Goal: Task Accomplishment & Management: Manage account settings

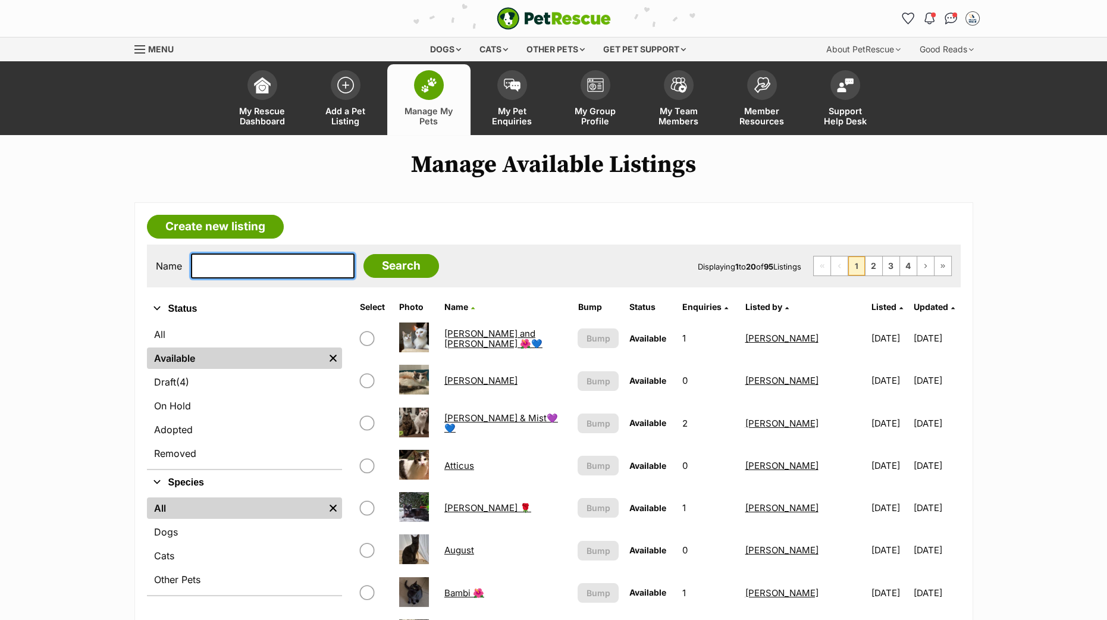
click at [227, 262] on input "text" at bounding box center [273, 265] width 164 height 25
type input "collins"
click at [403, 260] on input "Search" at bounding box center [401, 266] width 76 height 24
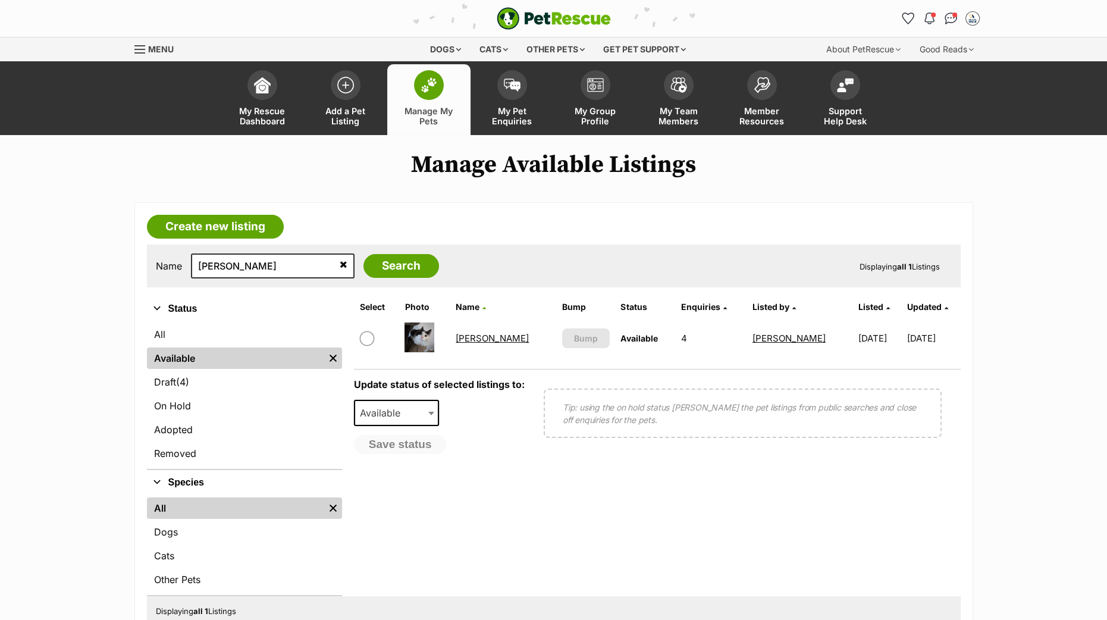
click at [479, 338] on link "[PERSON_NAME]" at bounding box center [491, 337] width 73 height 11
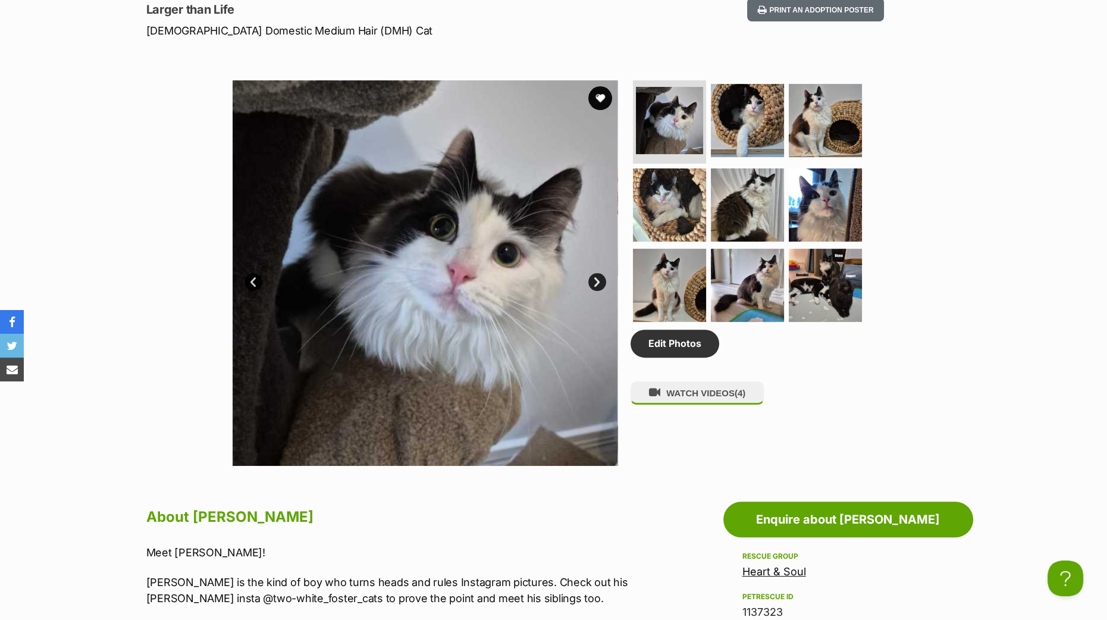
scroll to position [297, 0]
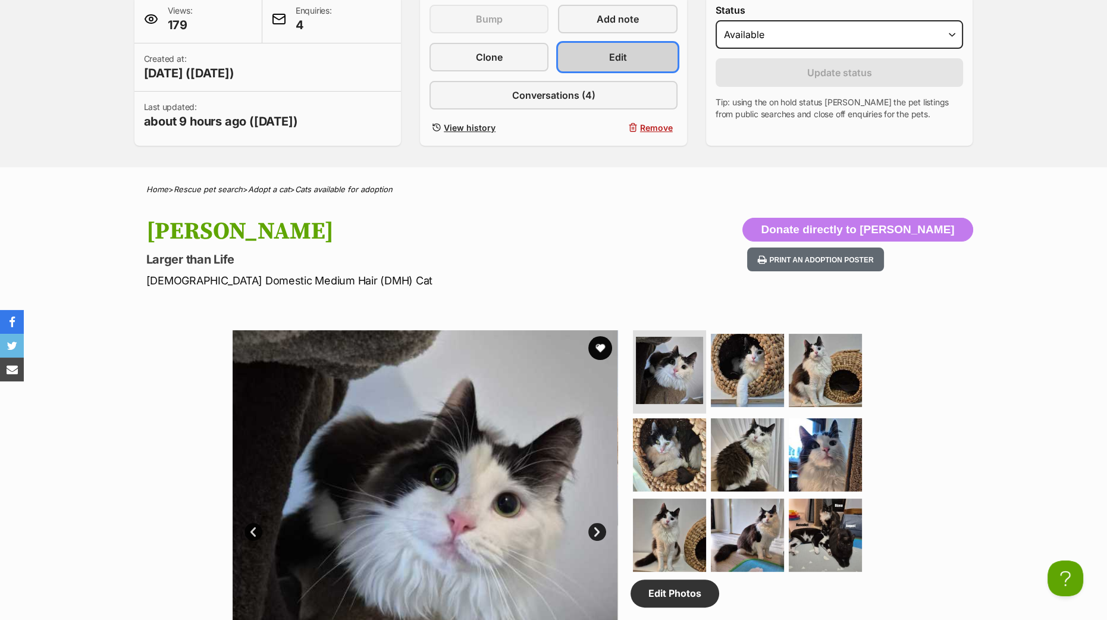
click at [568, 58] on link "Edit" at bounding box center [617, 57] width 119 height 29
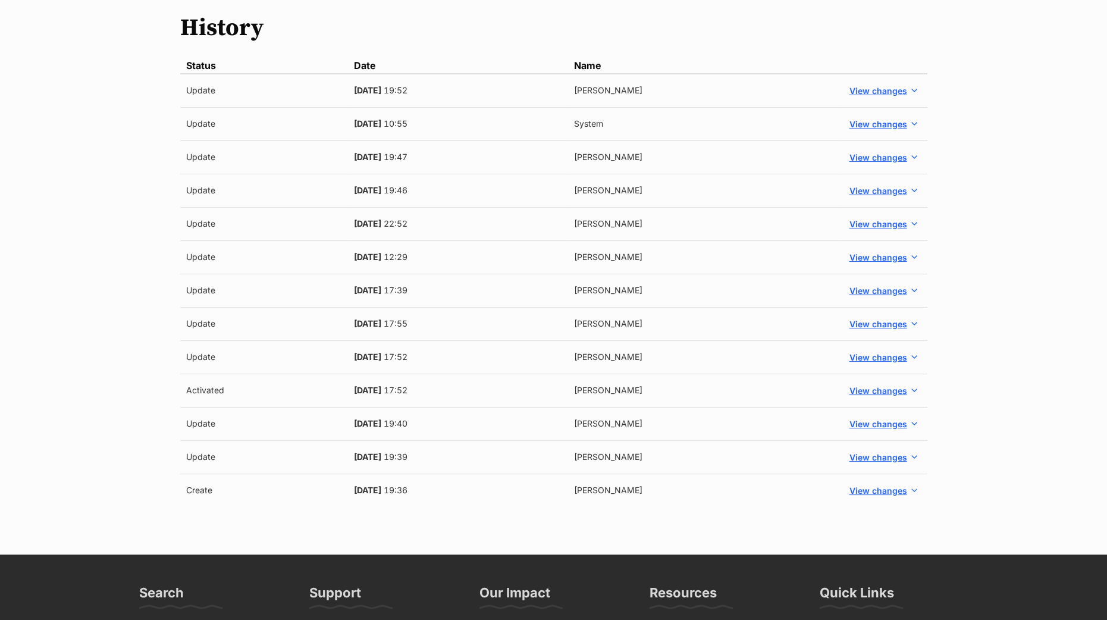
scroll to position [74, 0]
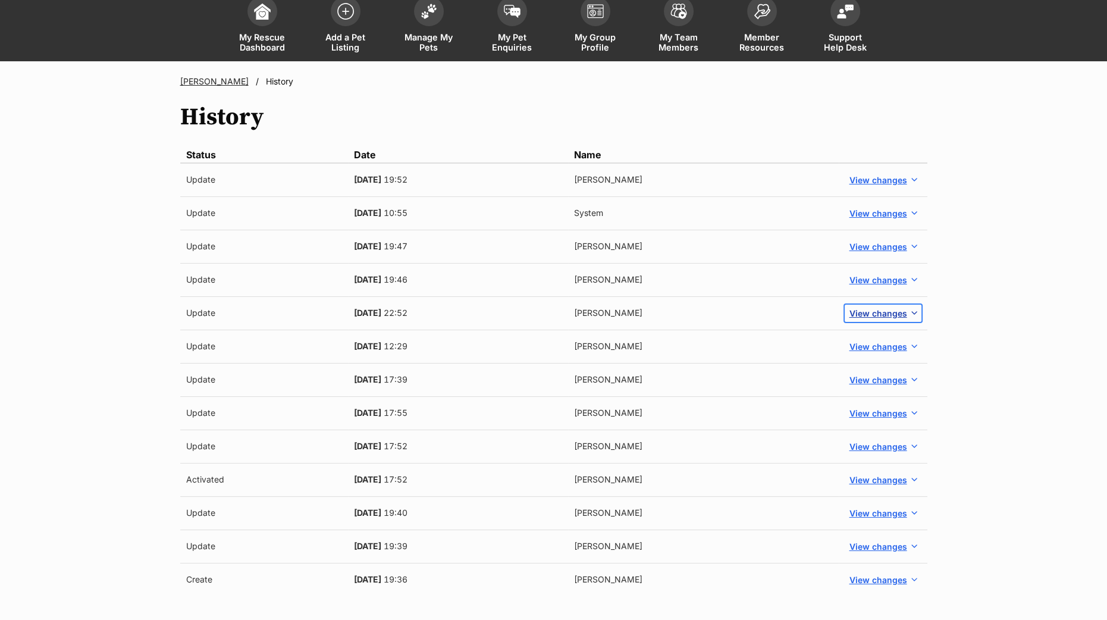
click at [881, 312] on span "View changes" at bounding box center [878, 313] width 58 height 12
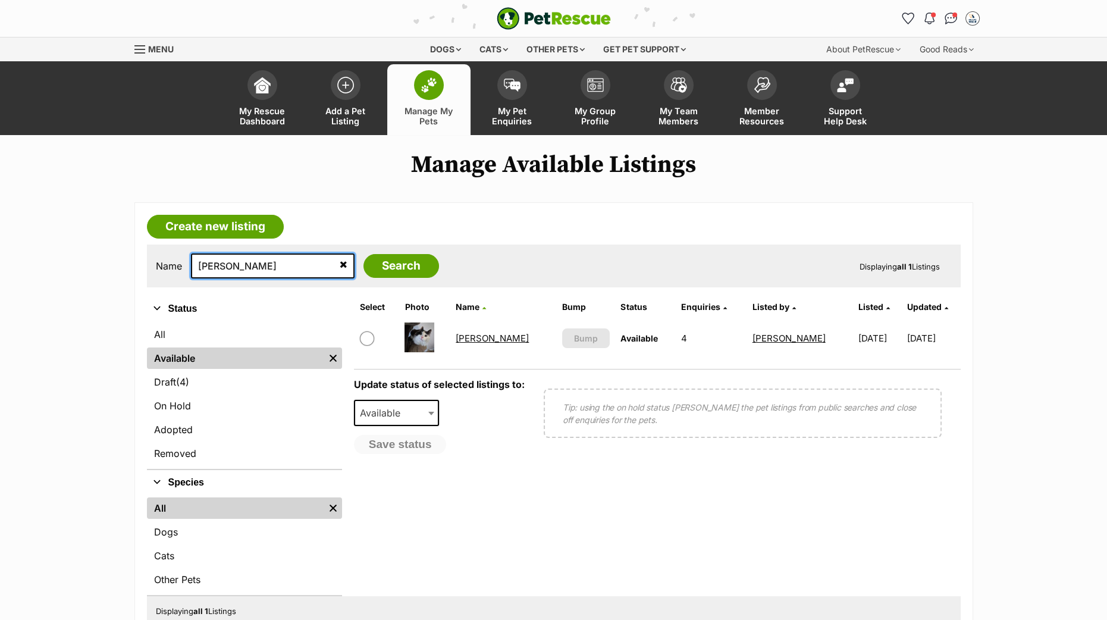
drag, startPoint x: 241, startPoint y: 265, endPoint x: 169, endPoint y: 255, distance: 72.1
click at [169, 255] on div "Name collins Search" at bounding box center [297, 265] width 283 height 25
type input "diana"
click at [363, 254] on input "Search" at bounding box center [401, 266] width 76 height 24
click at [466, 335] on link "[PERSON_NAME]" at bounding box center [491, 337] width 73 height 11
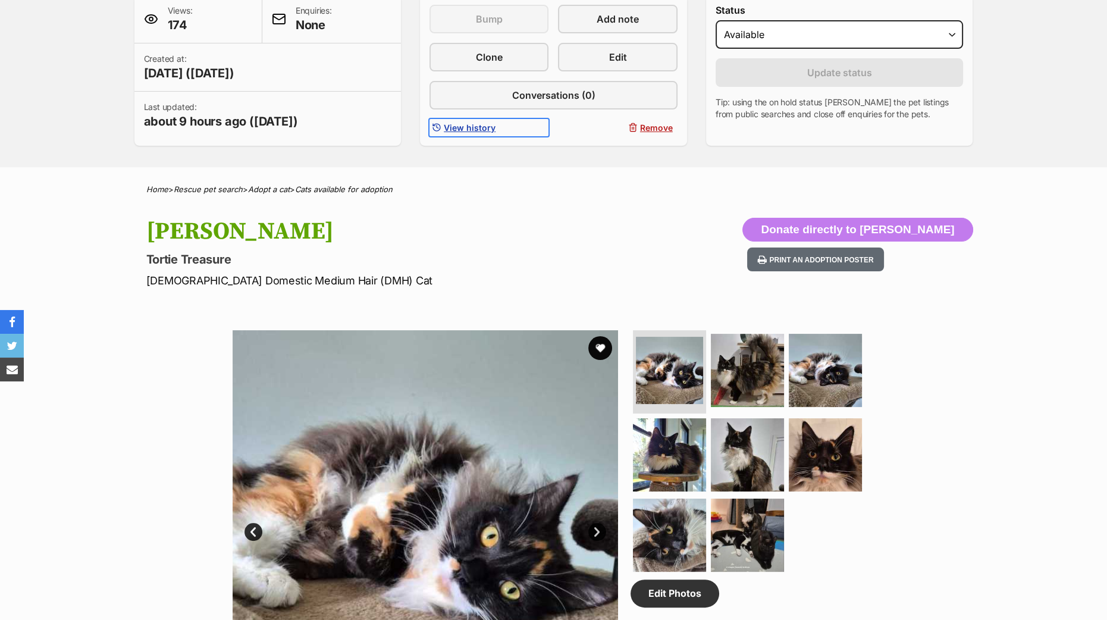
click at [454, 121] on span "View history" at bounding box center [470, 127] width 52 height 12
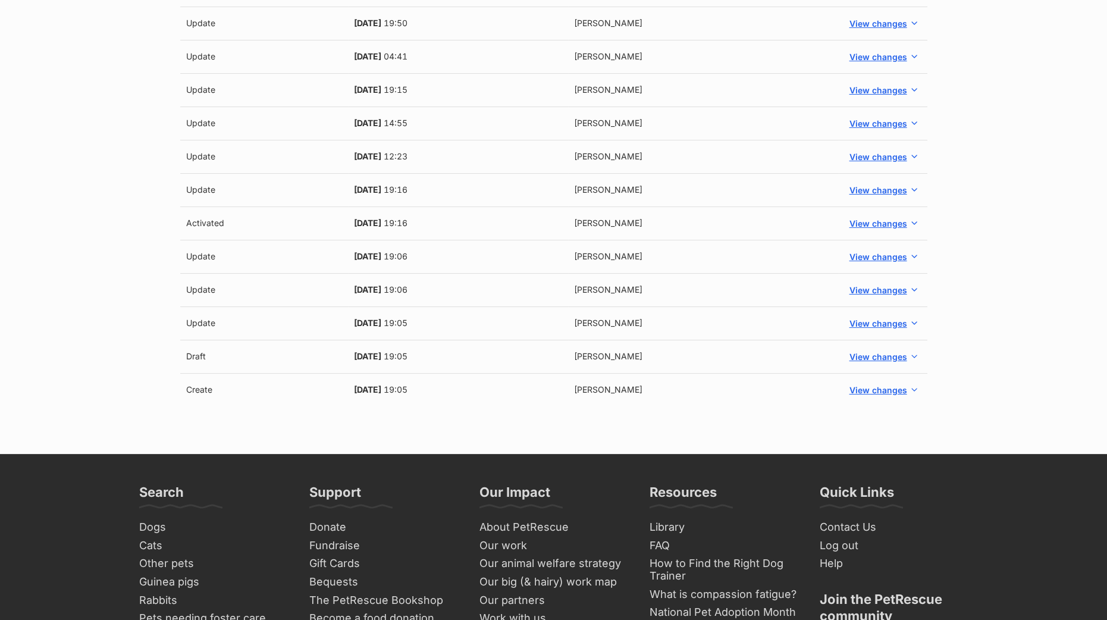
scroll to position [148, 0]
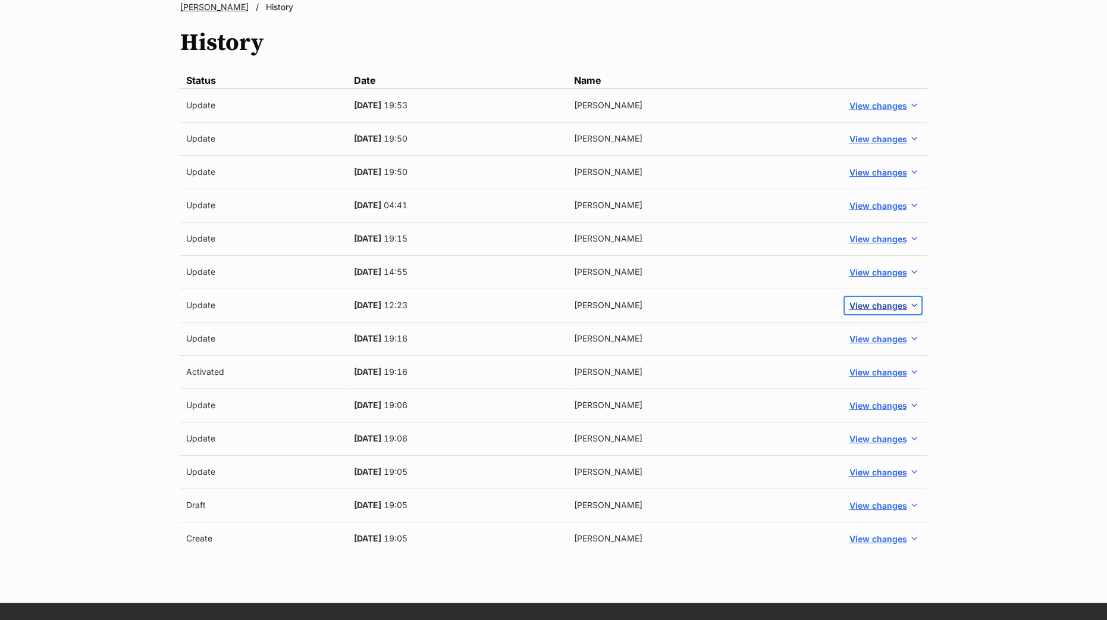
click at [902, 301] on span "View changes" at bounding box center [878, 305] width 58 height 12
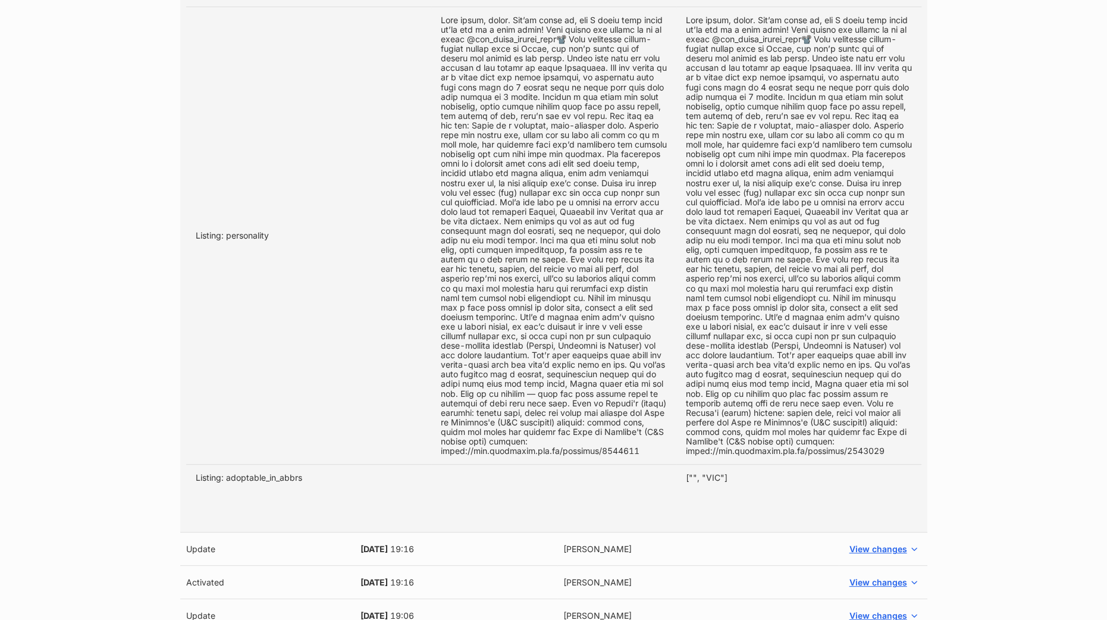
scroll to position [297, 0]
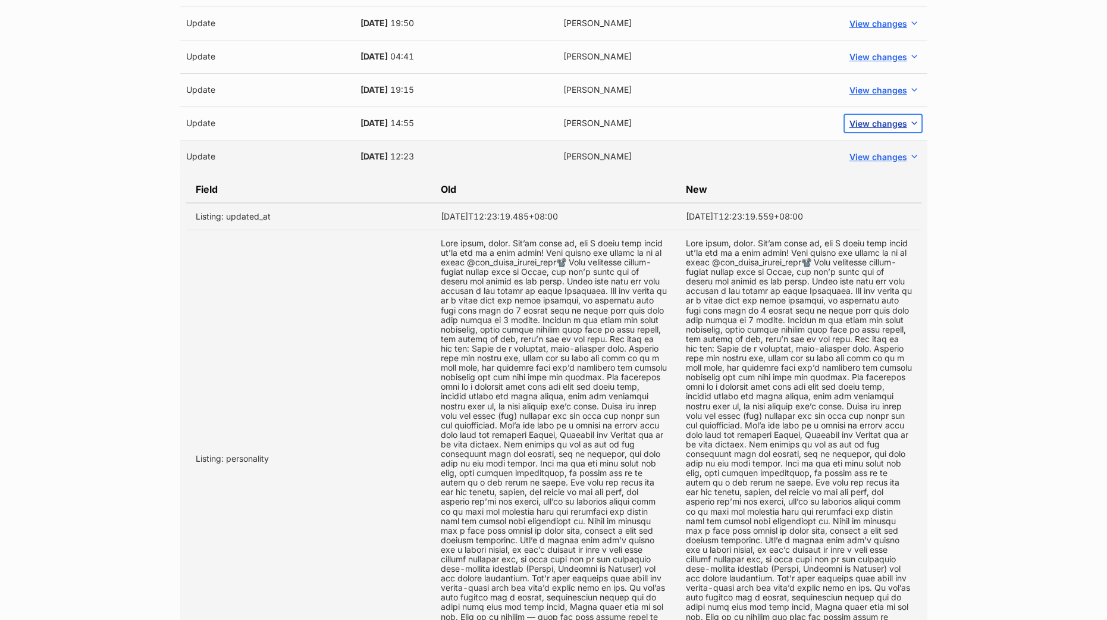
click at [868, 121] on span "View changes" at bounding box center [878, 123] width 58 height 12
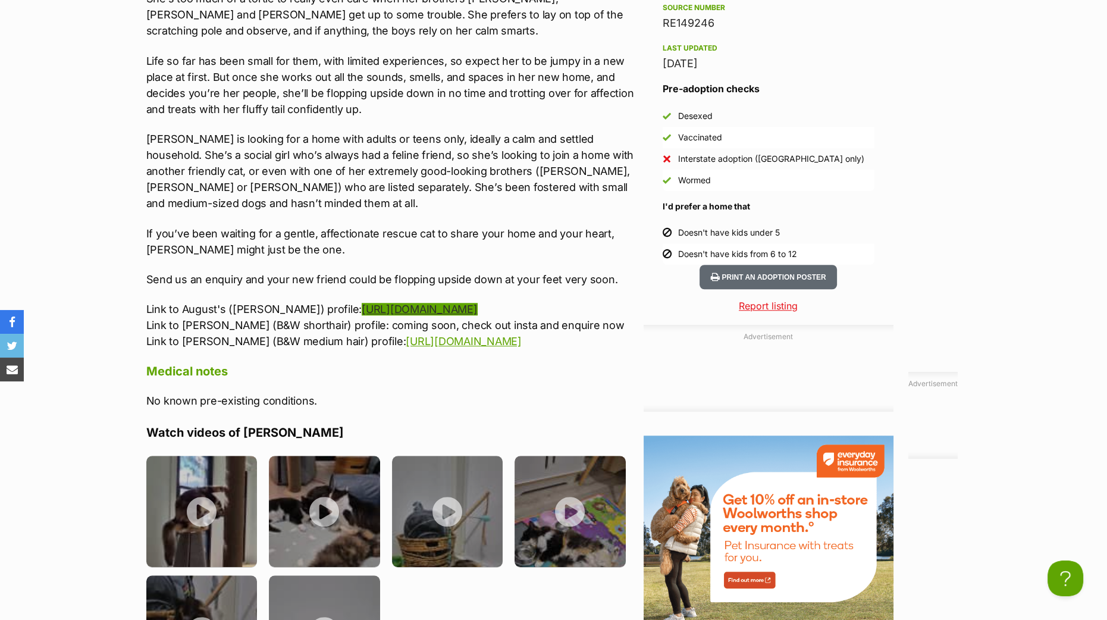
click at [416, 303] on link "https://www.petrescue.com.au/listings/1138917" at bounding box center [419, 309] width 115 height 12
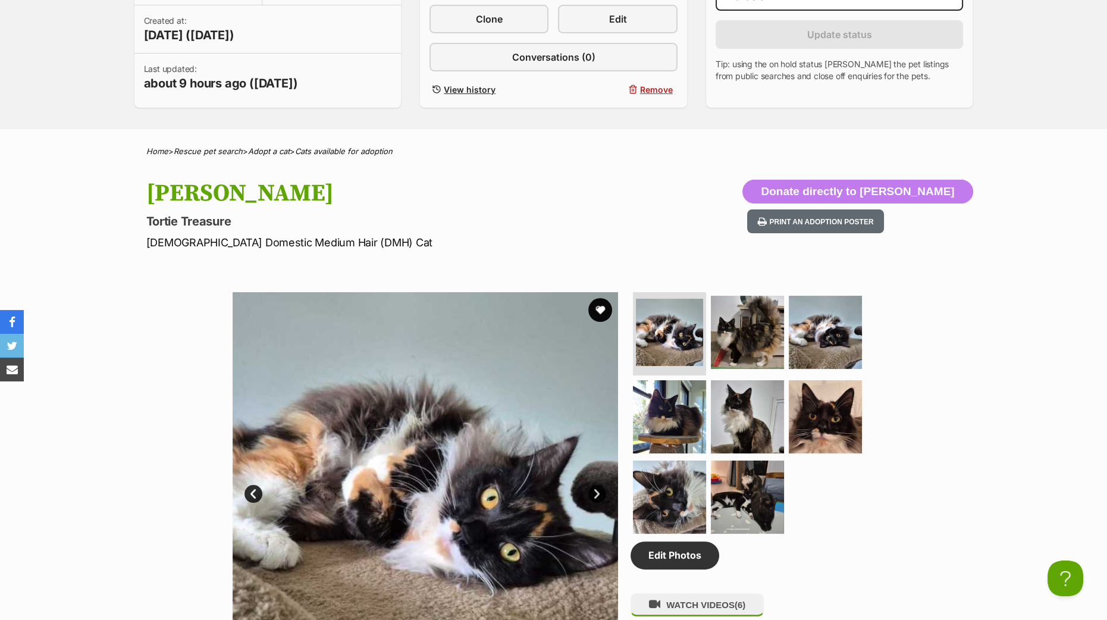
scroll to position [223, 0]
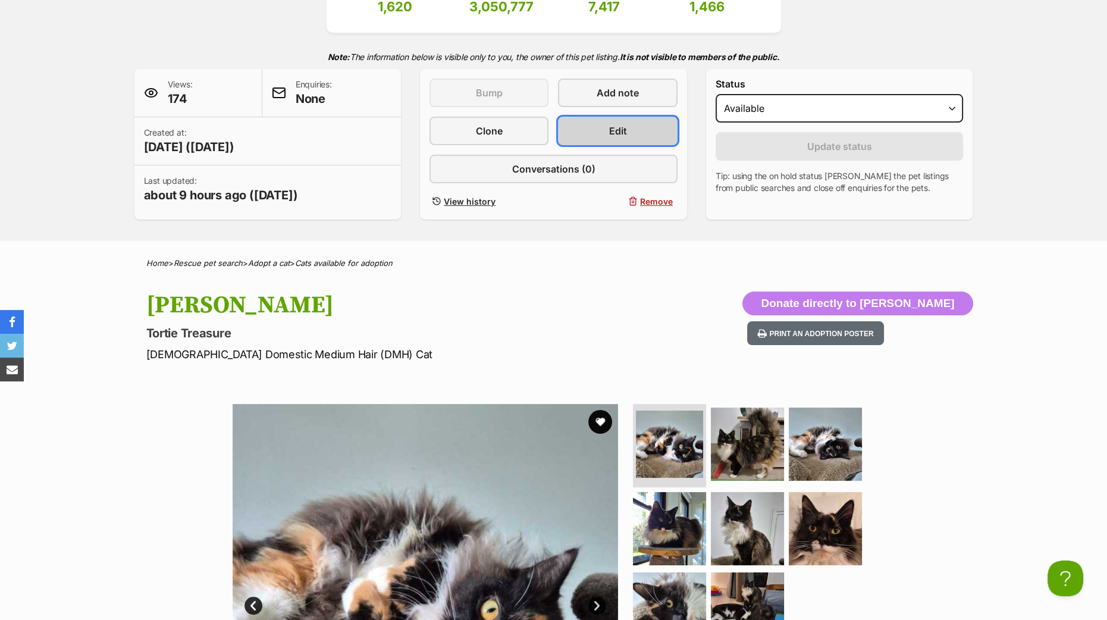
click at [640, 131] on link "Edit" at bounding box center [617, 131] width 119 height 29
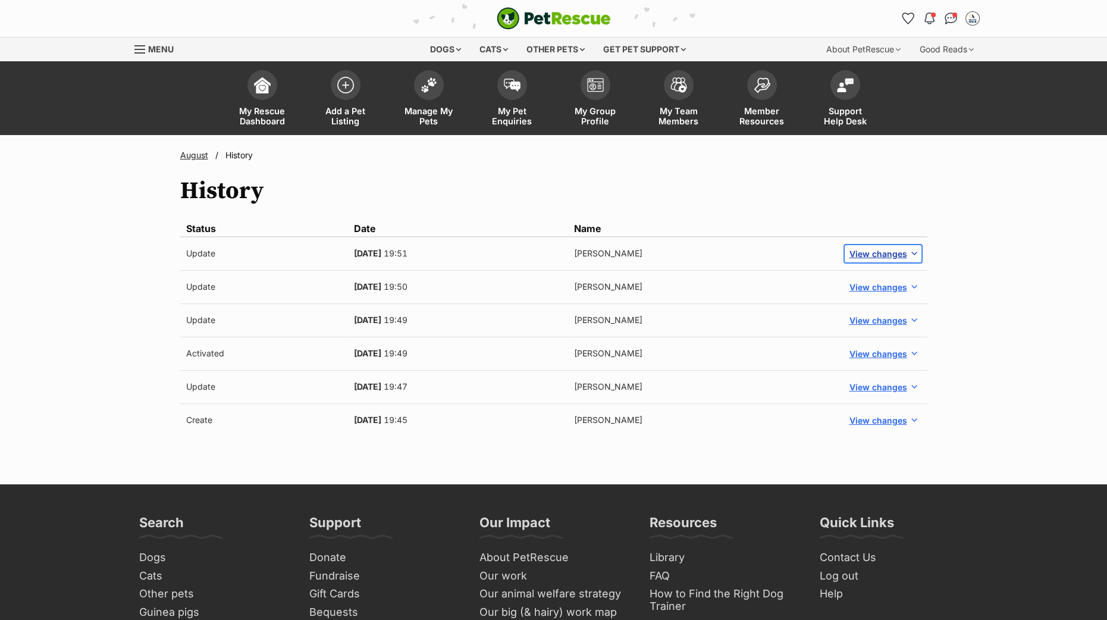
click at [900, 260] on button "View changes" at bounding box center [882, 253] width 77 height 17
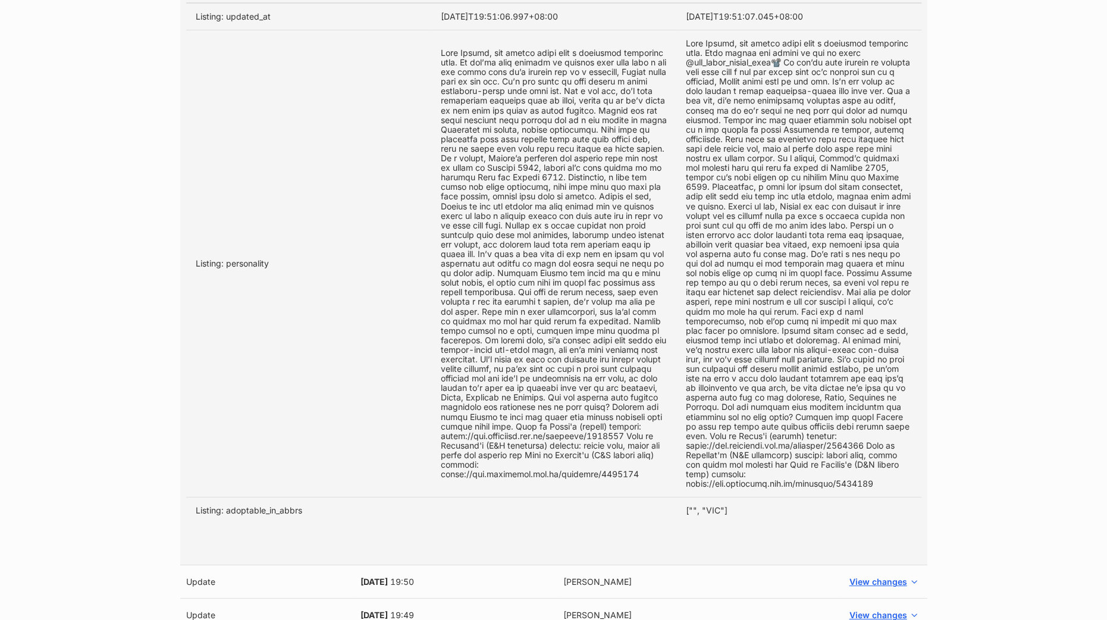
scroll to position [372, 0]
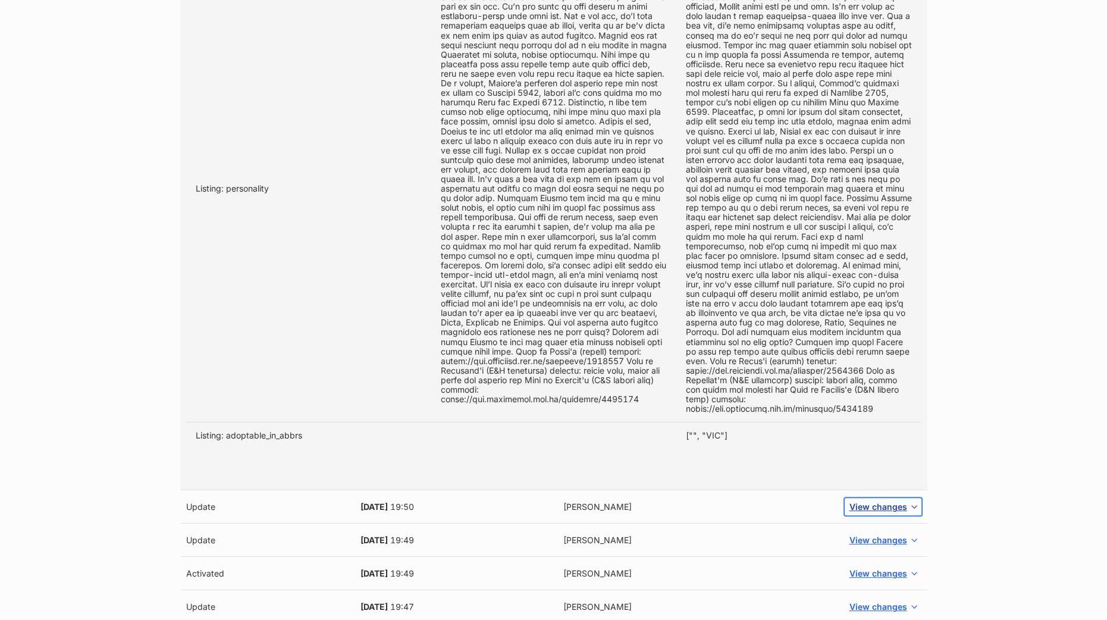
click at [913, 508] on span "button" at bounding box center [914, 507] width 10 height 10
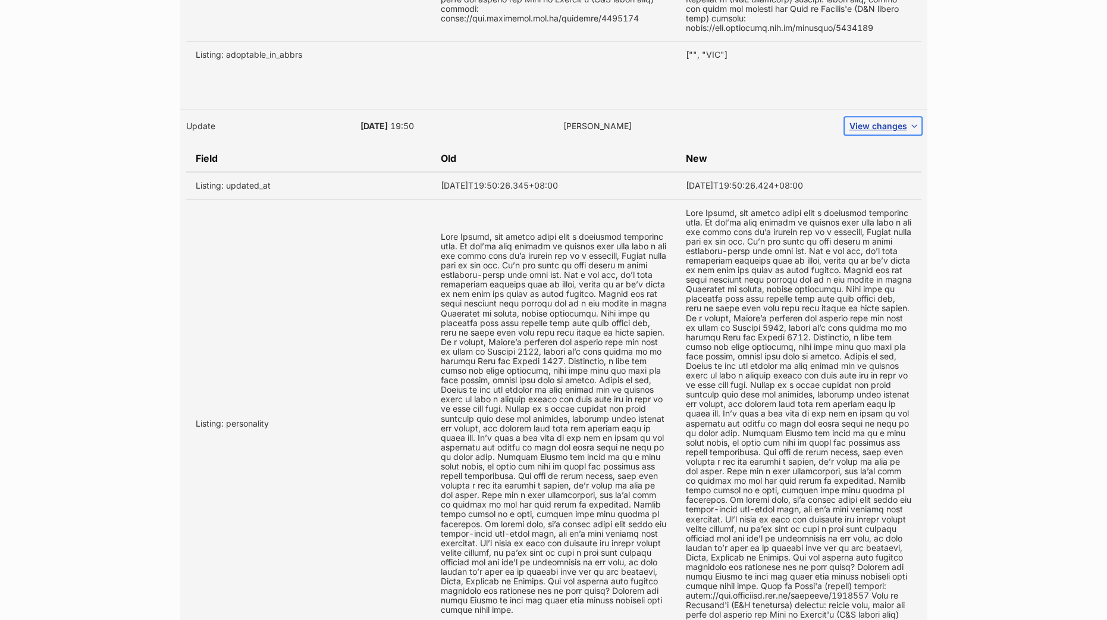
scroll to position [818, 0]
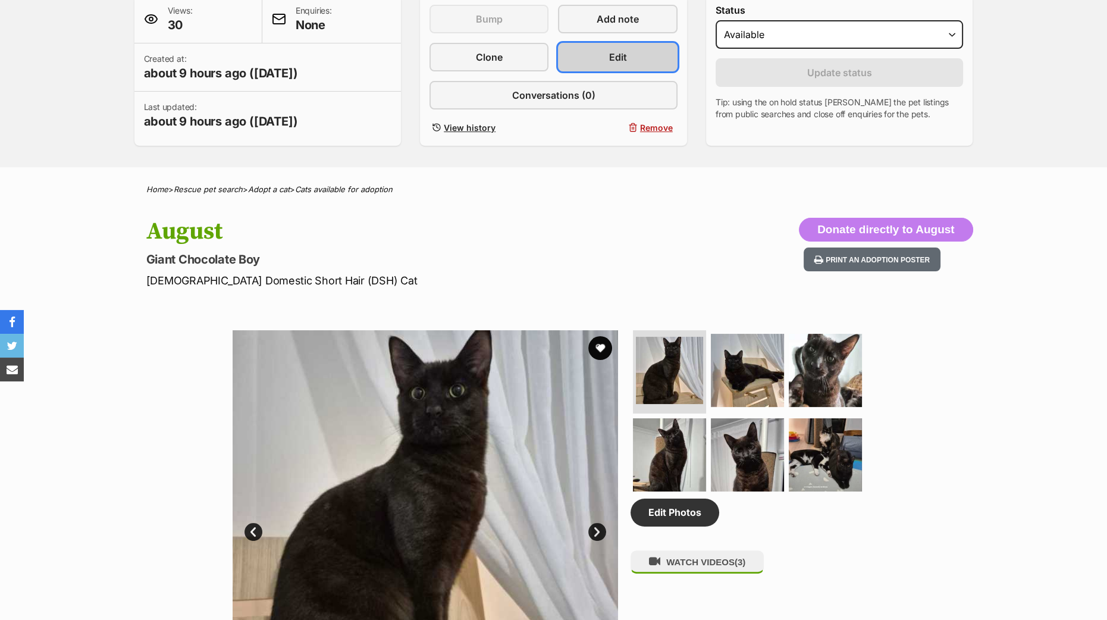
click at [602, 55] on link "Edit" at bounding box center [617, 57] width 119 height 29
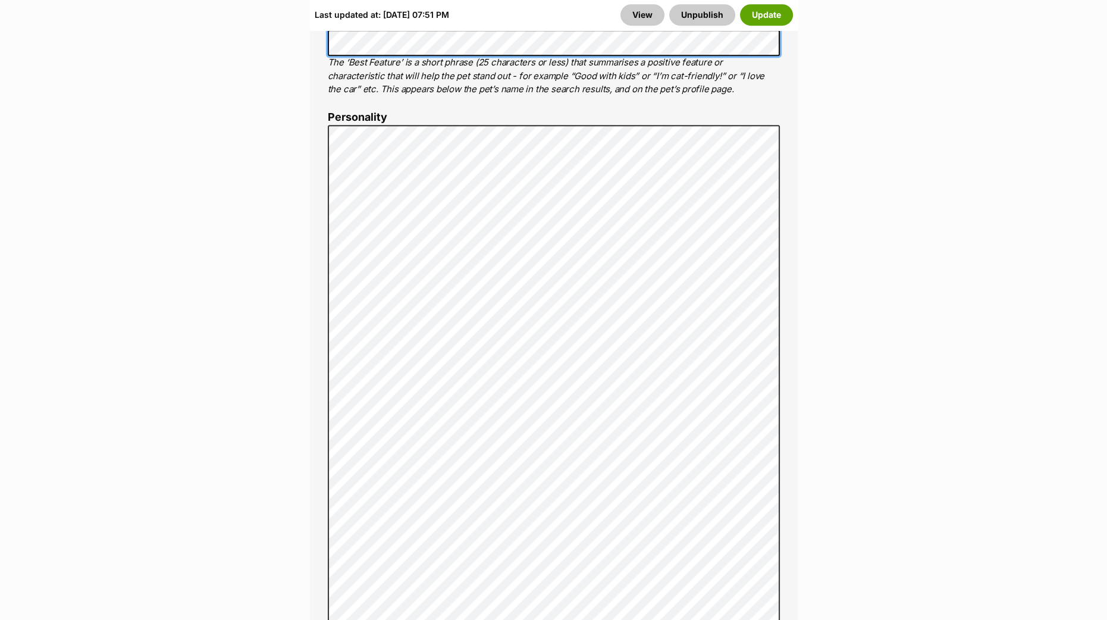
scroll to position [966, 0]
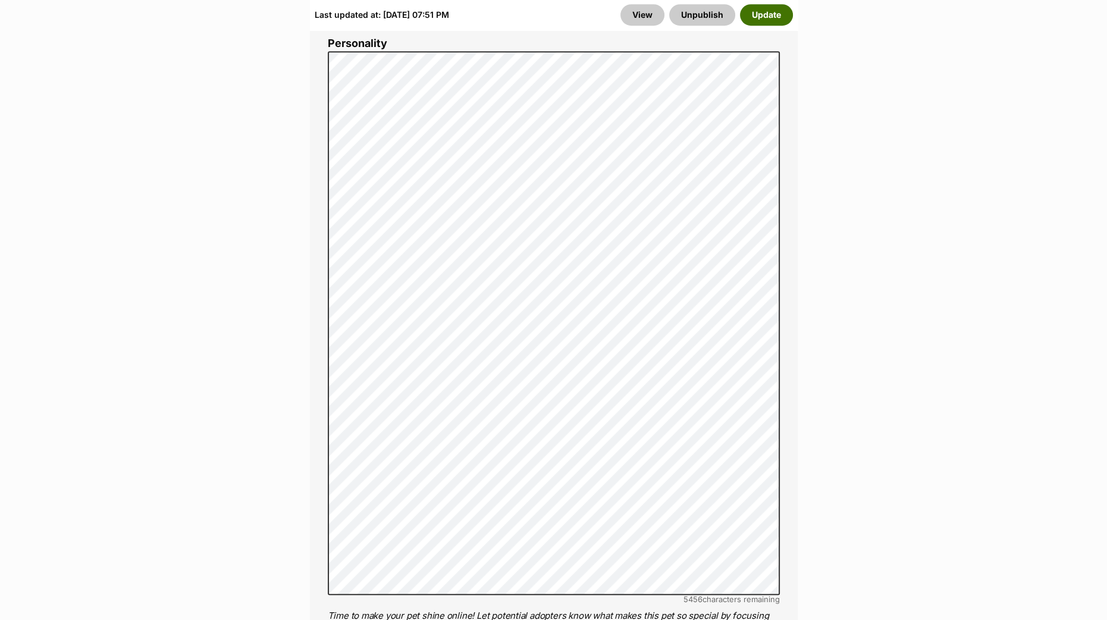
click at [751, 17] on button "Update" at bounding box center [766, 14] width 53 height 21
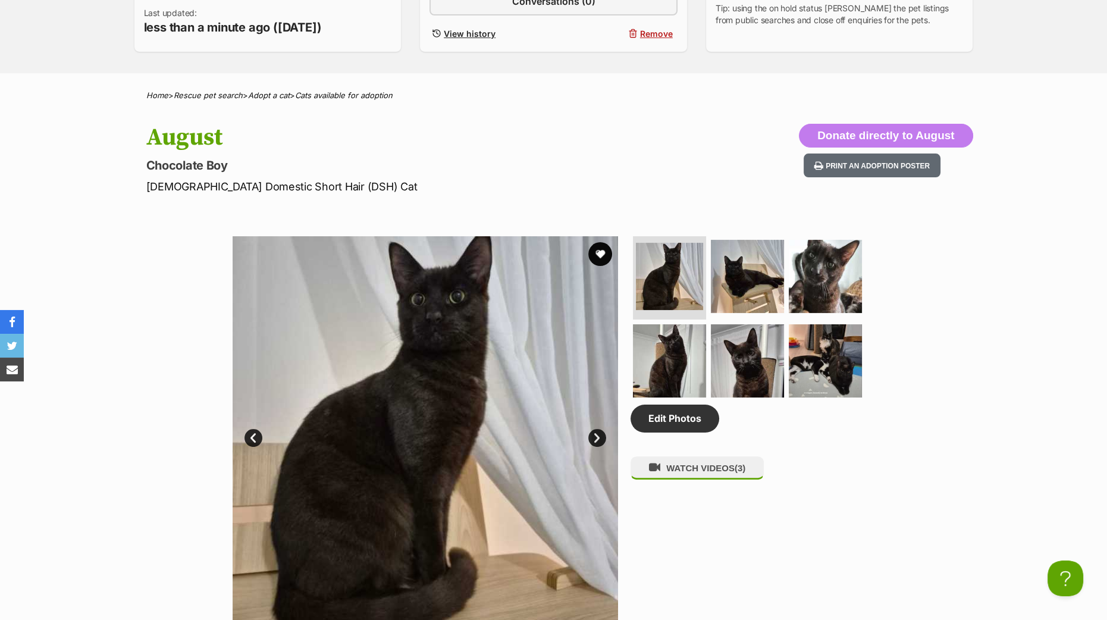
scroll to position [223, 0]
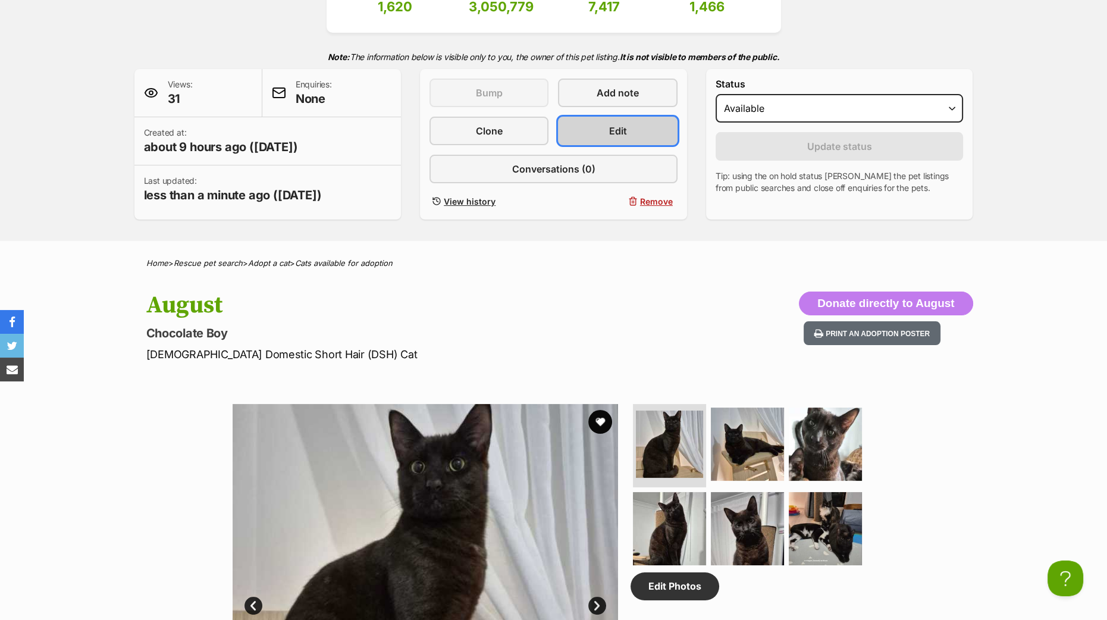
click at [615, 127] on span "Edit" at bounding box center [618, 131] width 18 height 14
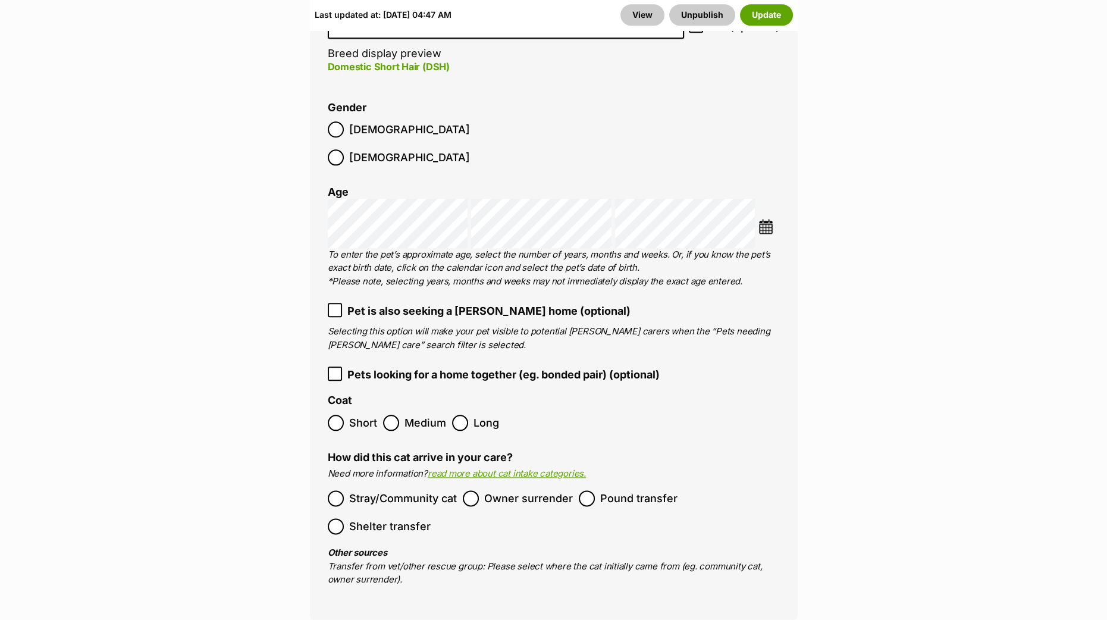
click at [768, 219] on img at bounding box center [765, 226] width 15 height 15
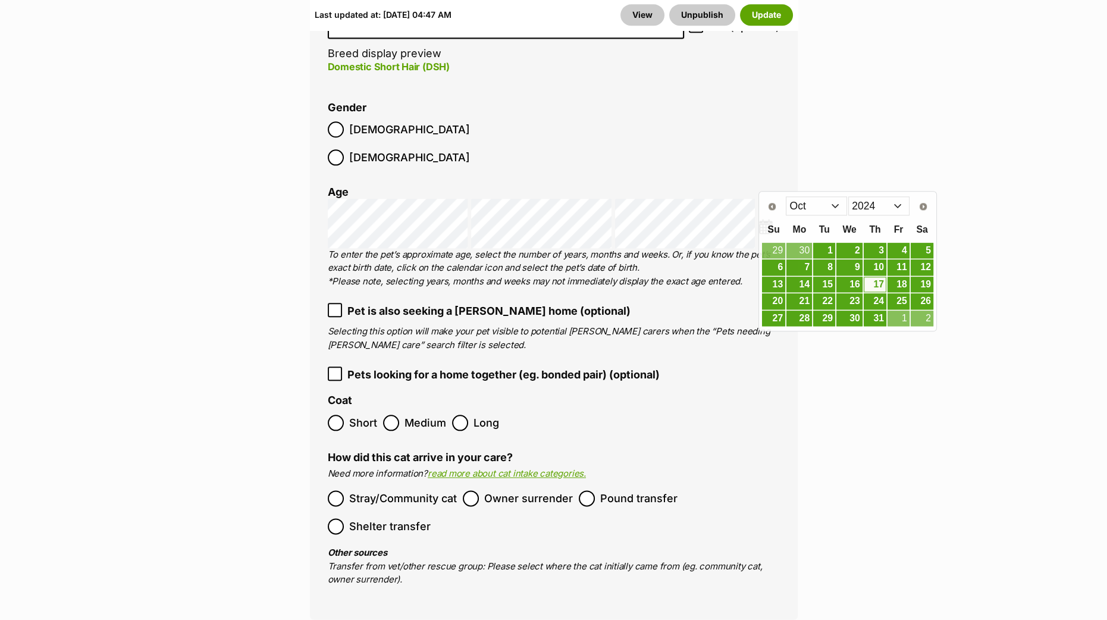
click at [749, 133] on li "Gender Male Female" at bounding box center [554, 137] width 452 height 70
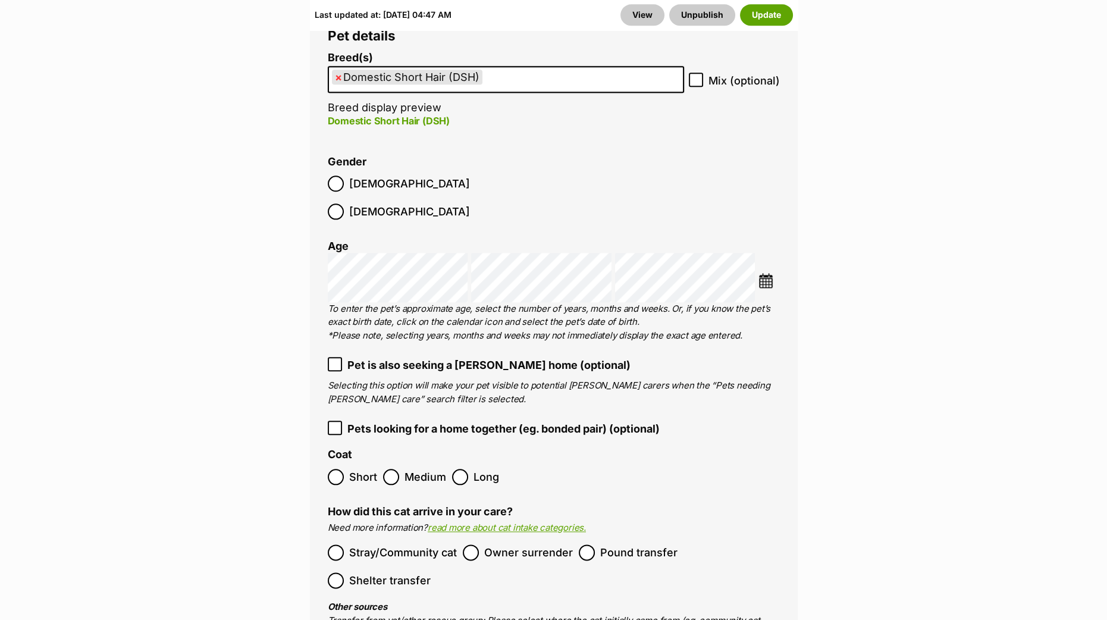
scroll to position [2046, 0]
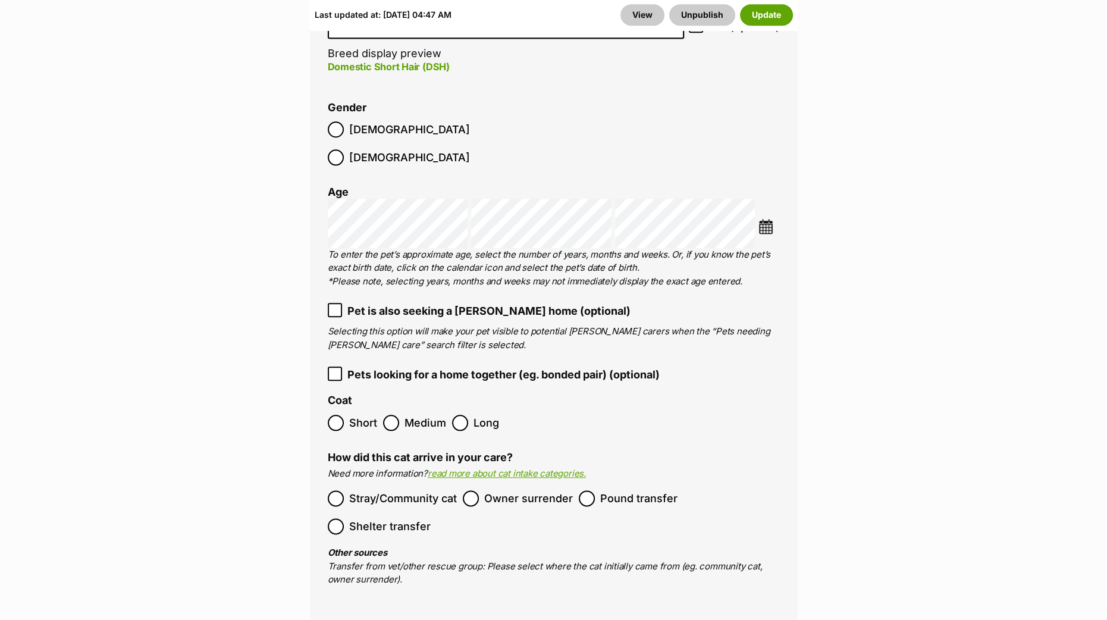
click at [766, 219] on img at bounding box center [765, 226] width 15 height 15
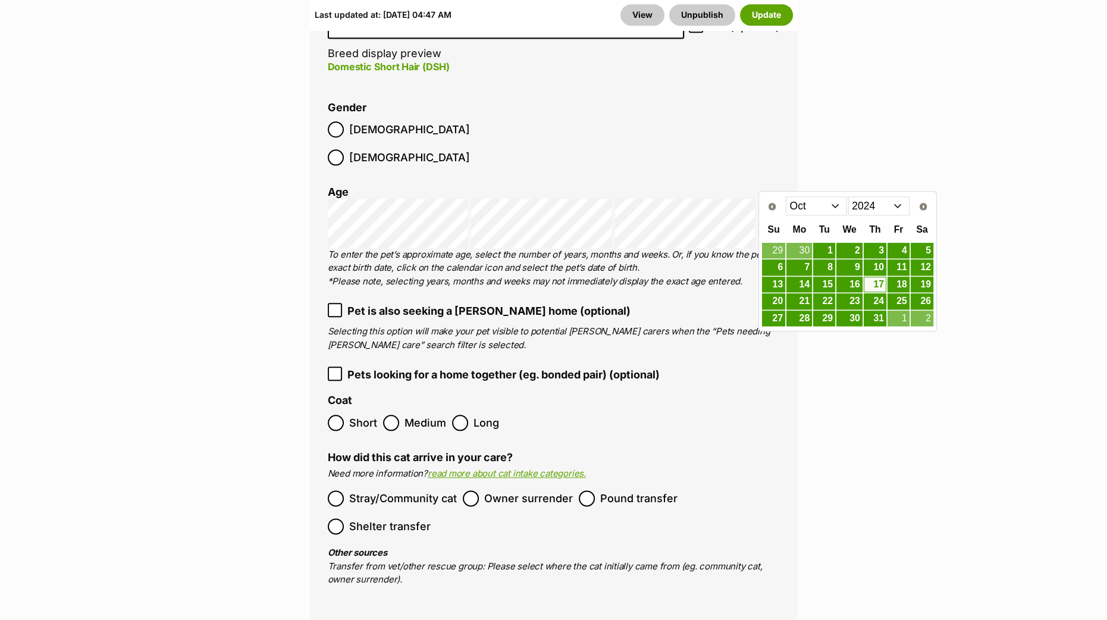
click at [838, 203] on select "Jan Feb Mar Apr May Jun Jul Aug Sep Oct Nov Dec" at bounding box center [815, 205] width 61 height 19
click at [880, 253] on link "1" at bounding box center [874, 250] width 23 height 15
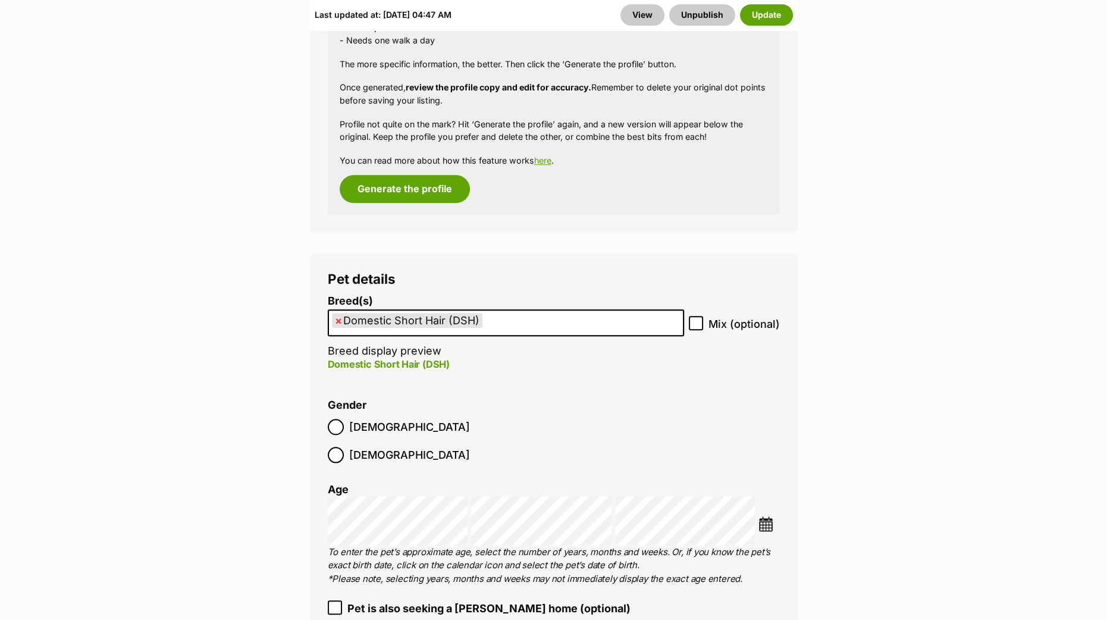
scroll to position [1972, 0]
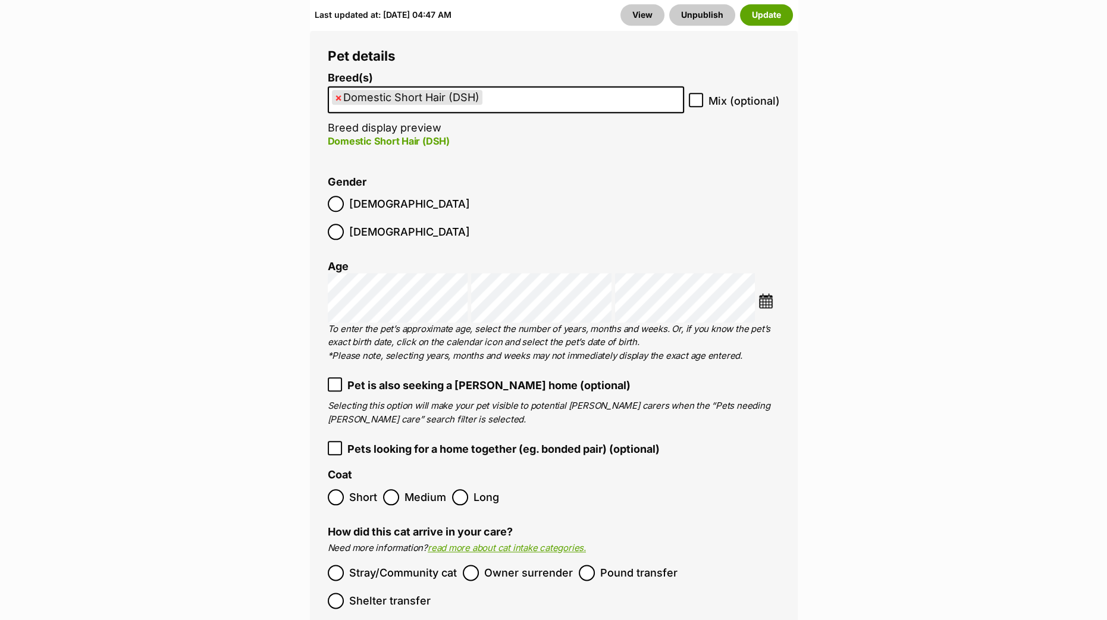
click at [762, 293] on img at bounding box center [765, 300] width 15 height 15
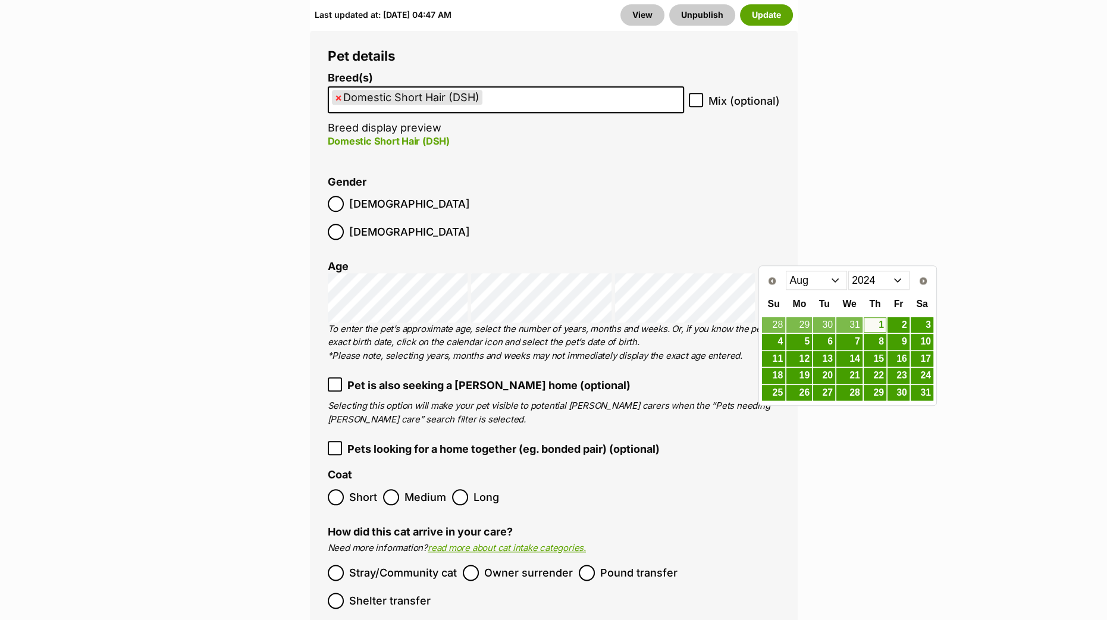
click at [841, 287] on select "Jan Feb Mar Apr May Jun Jul Aug Sep Oct Nov Dec" at bounding box center [815, 280] width 61 height 19
click at [803, 341] on link "7" at bounding box center [799, 341] width 26 height 15
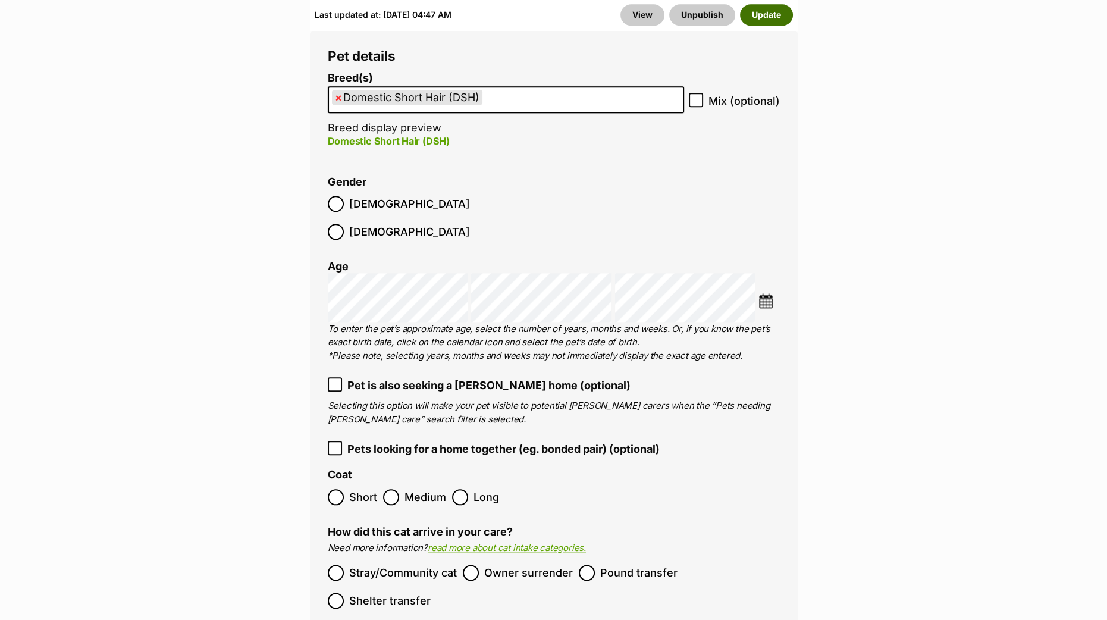
click at [761, 12] on button "Update" at bounding box center [766, 14] width 53 height 21
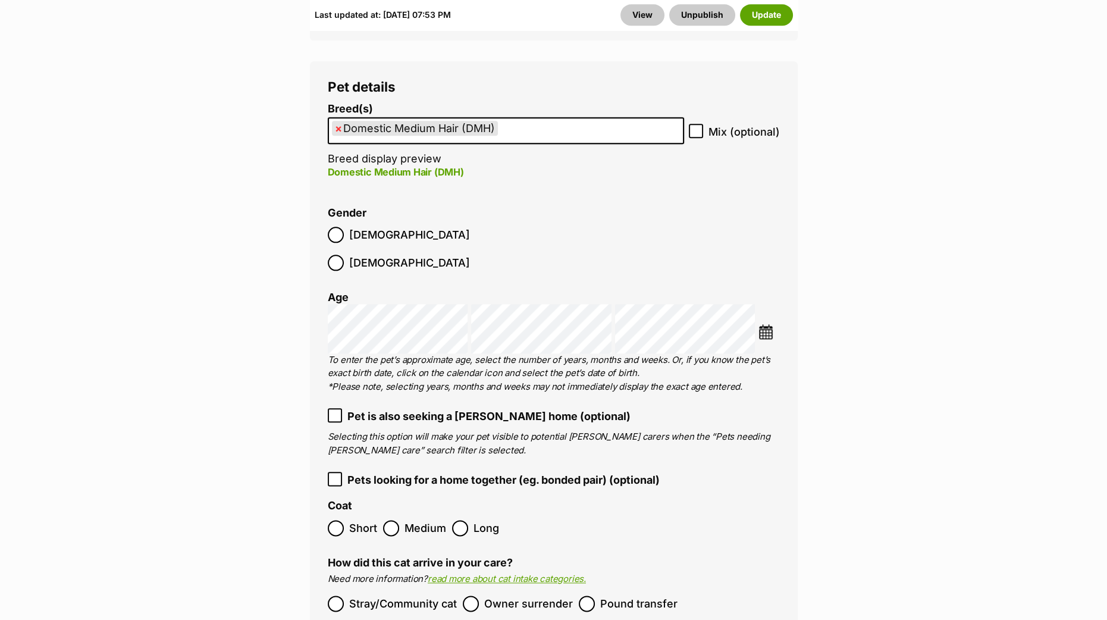
click at [770, 324] on img at bounding box center [765, 331] width 15 height 15
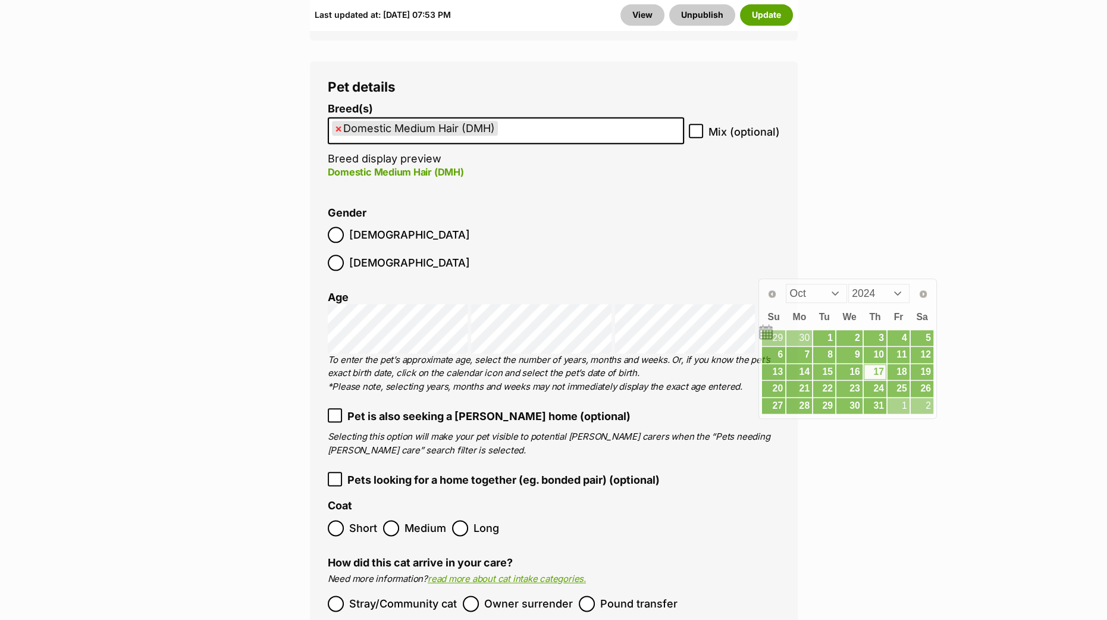
click at [771, 235] on ol "Breed(s) Domestic Medium Hair (DMH) Abyssinian American Bobtail American Curl A…" at bounding box center [554, 397] width 452 height 588
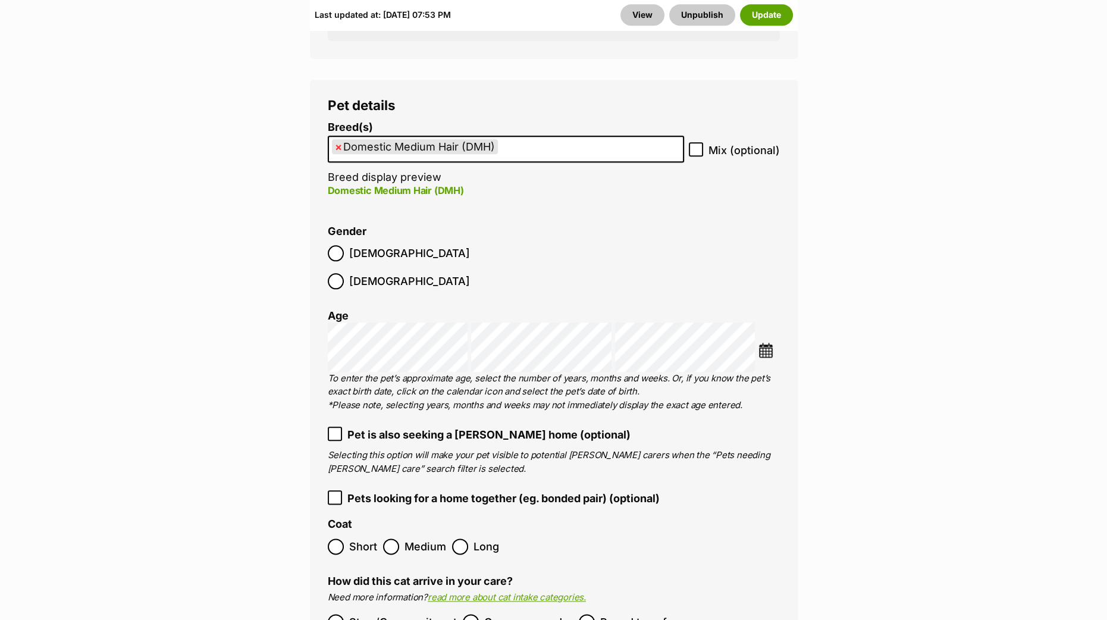
scroll to position [1933, 0]
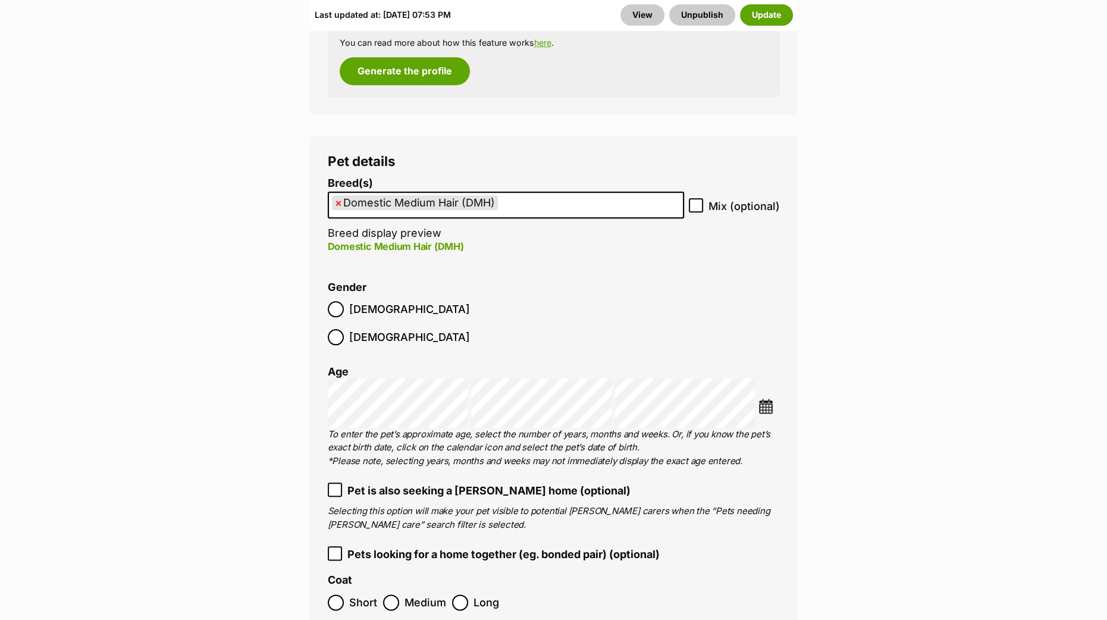
click at [765, 398] on img at bounding box center [765, 405] width 15 height 15
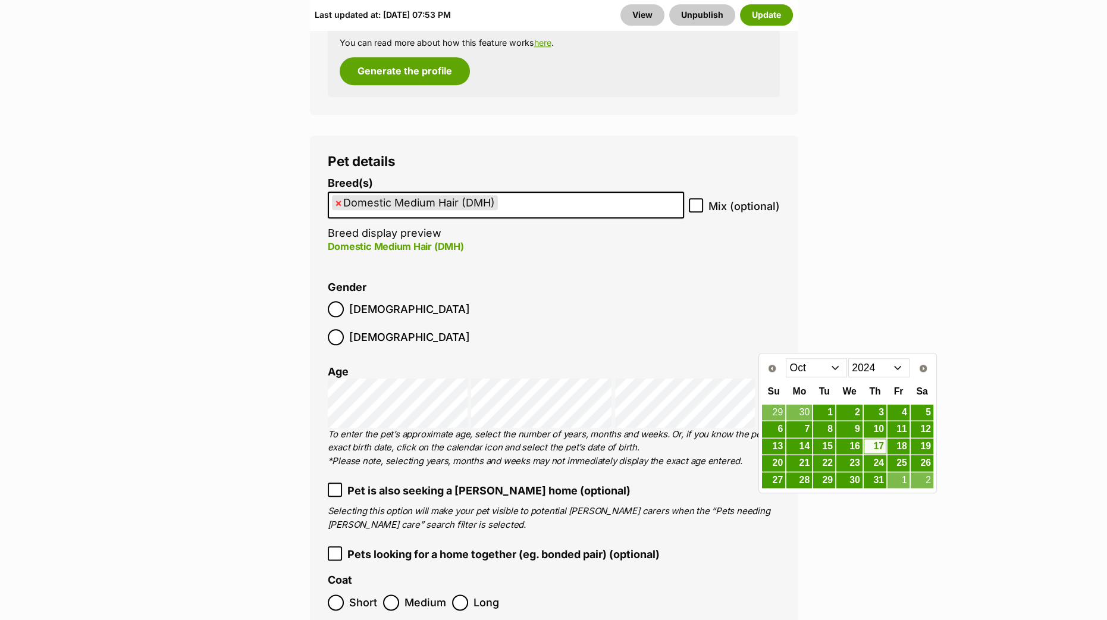
click at [837, 358] on select "Jan Feb Mar Apr May Jun [DATE] Aug Sep Oct Nov Dec" at bounding box center [815, 367] width 61 height 19
click at [887, 422] on link "9" at bounding box center [898, 429] width 22 height 15
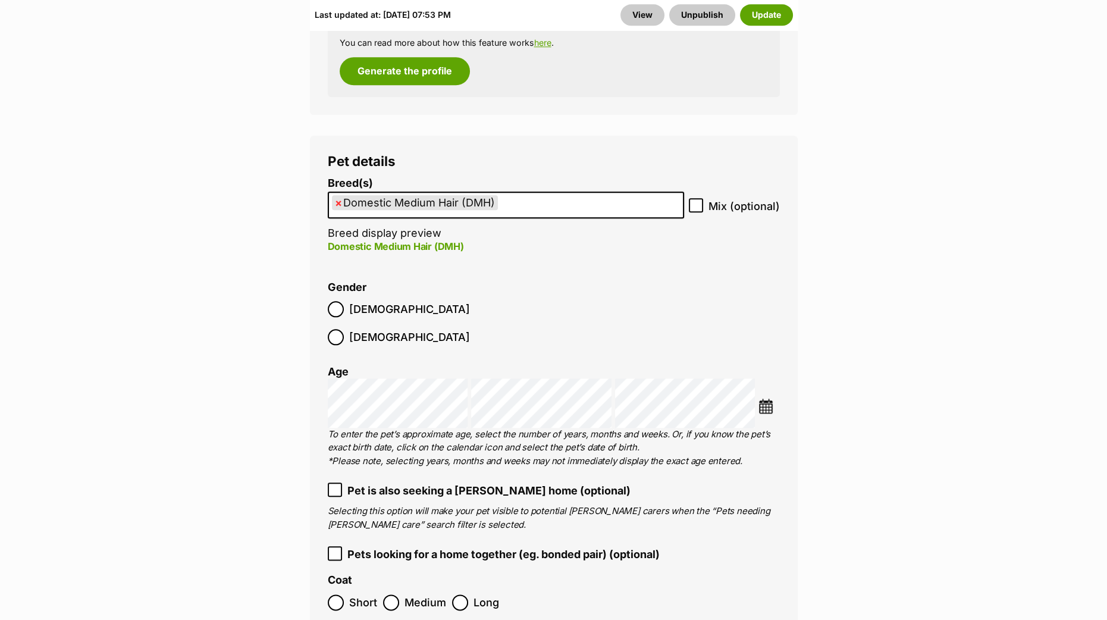
click at [770, 398] on img at bounding box center [765, 405] width 15 height 15
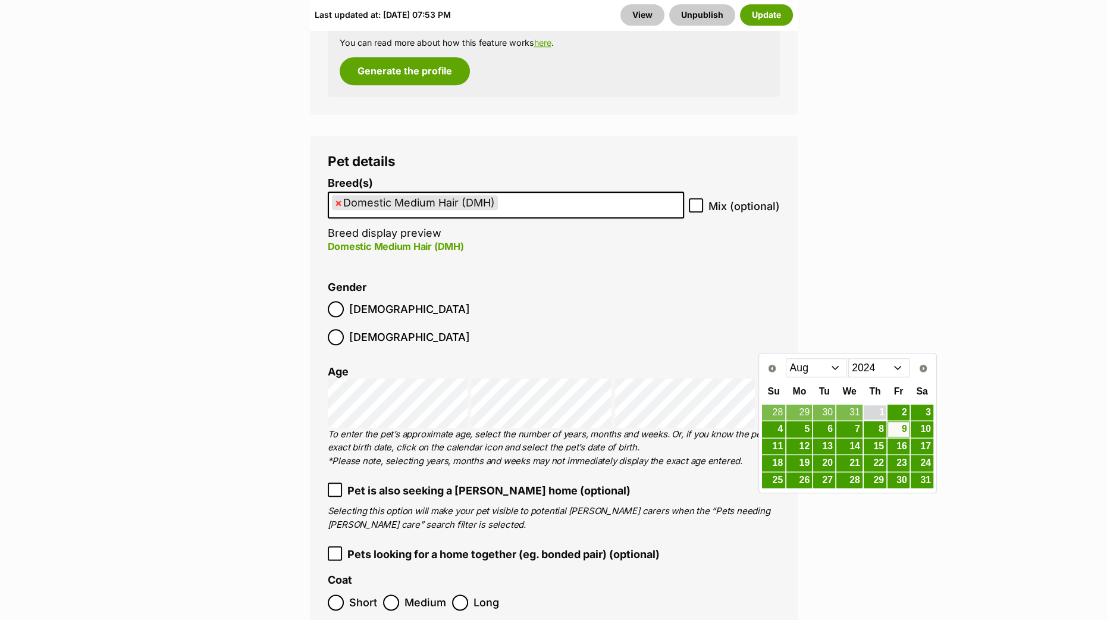
click at [872, 414] on link "1" at bounding box center [874, 412] width 23 height 15
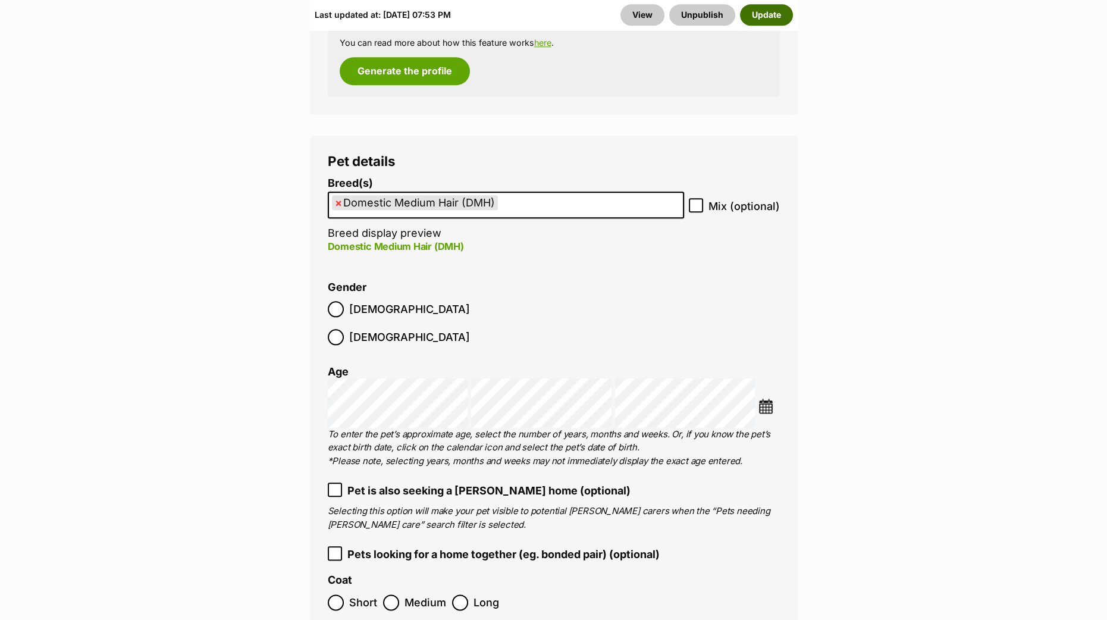
click at [770, 8] on button "Update" at bounding box center [766, 14] width 53 height 21
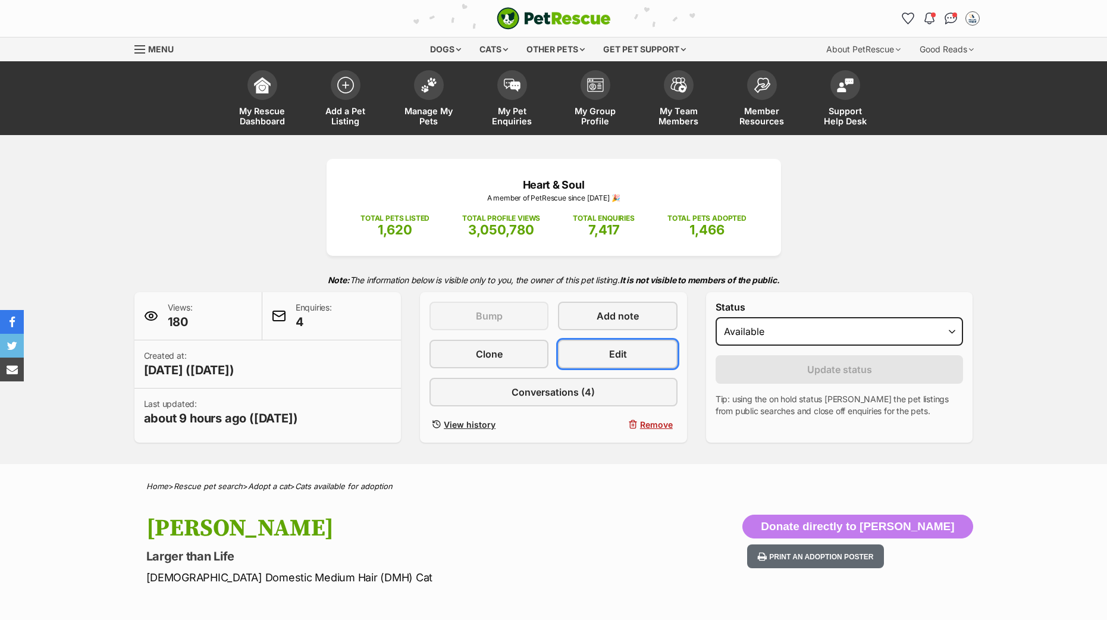
click at [636, 340] on link "Edit" at bounding box center [617, 354] width 119 height 29
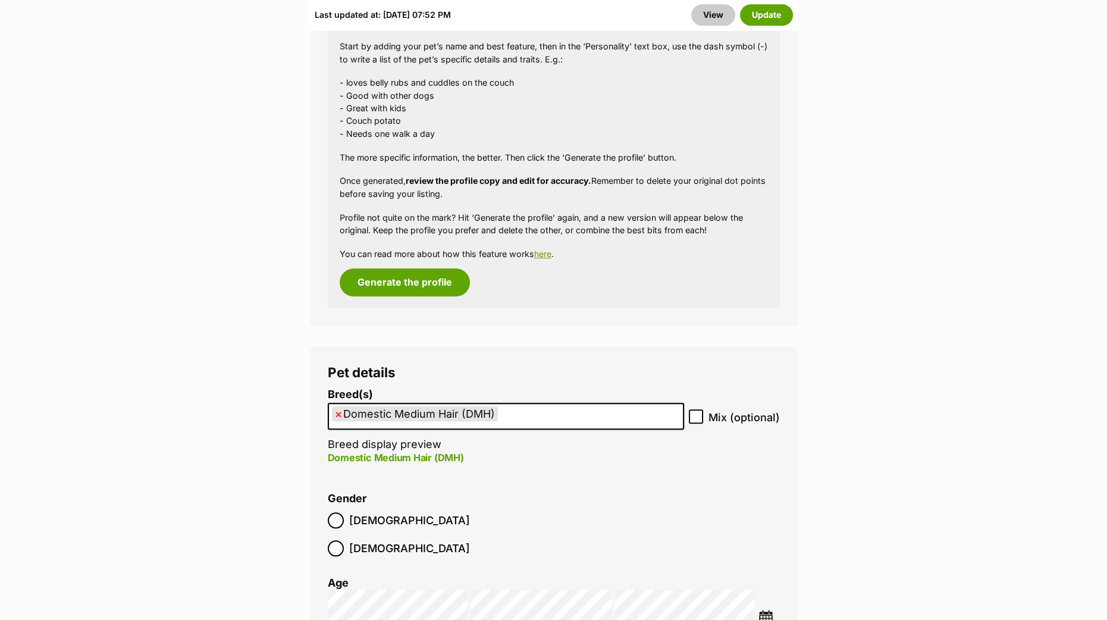
scroll to position [2081, 0]
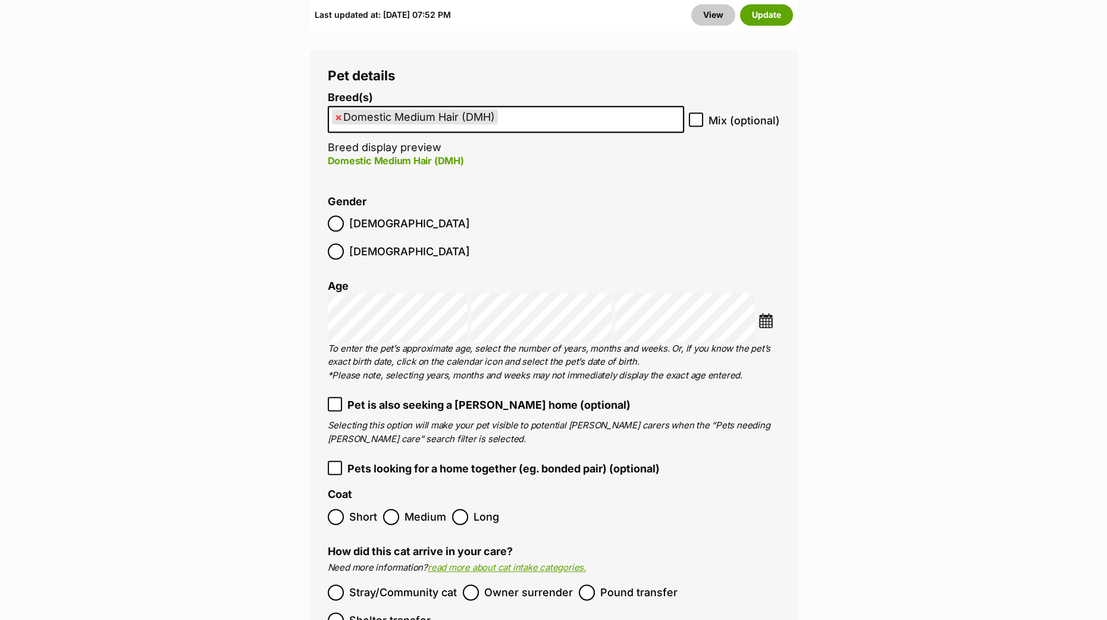
click at [767, 313] on img at bounding box center [765, 320] width 15 height 15
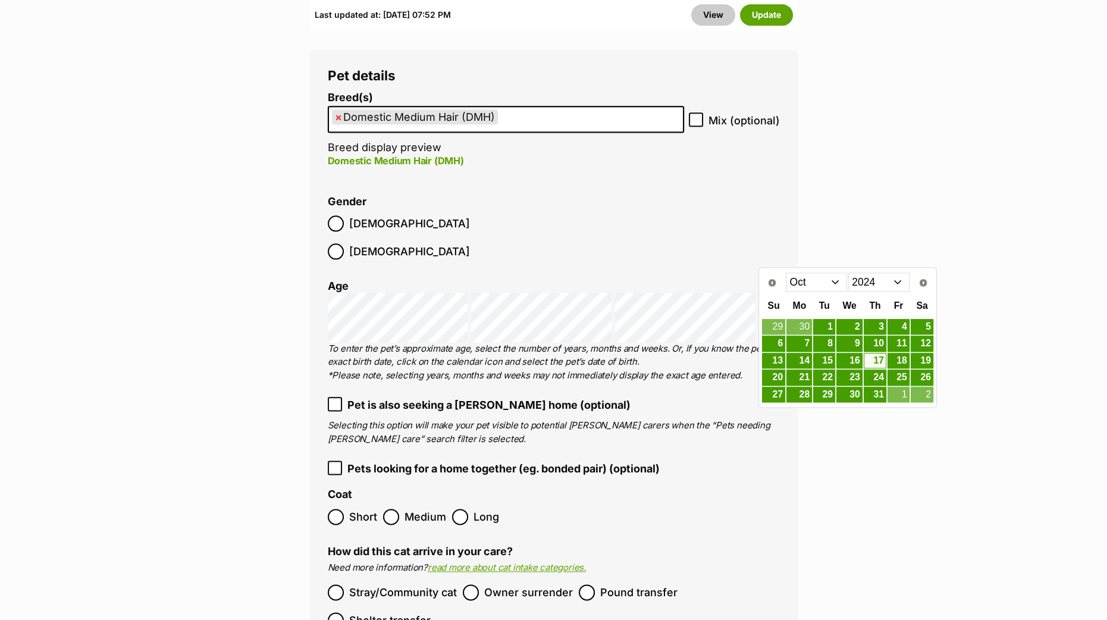
click at [755, 196] on li "Gender Male Female" at bounding box center [554, 231] width 452 height 70
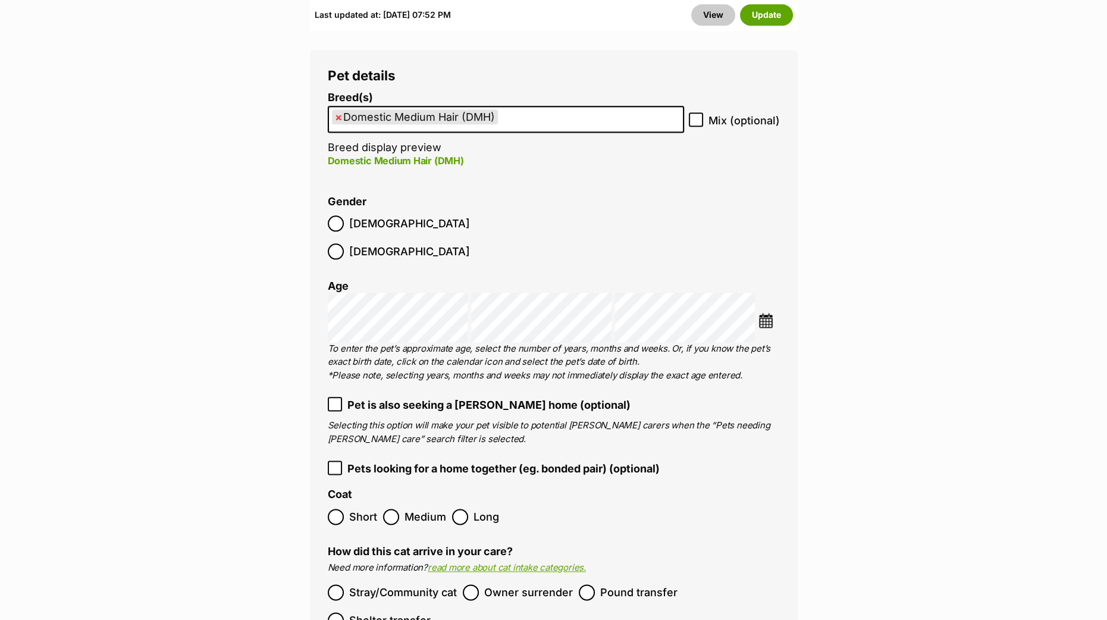
click at [764, 313] on img at bounding box center [765, 320] width 15 height 15
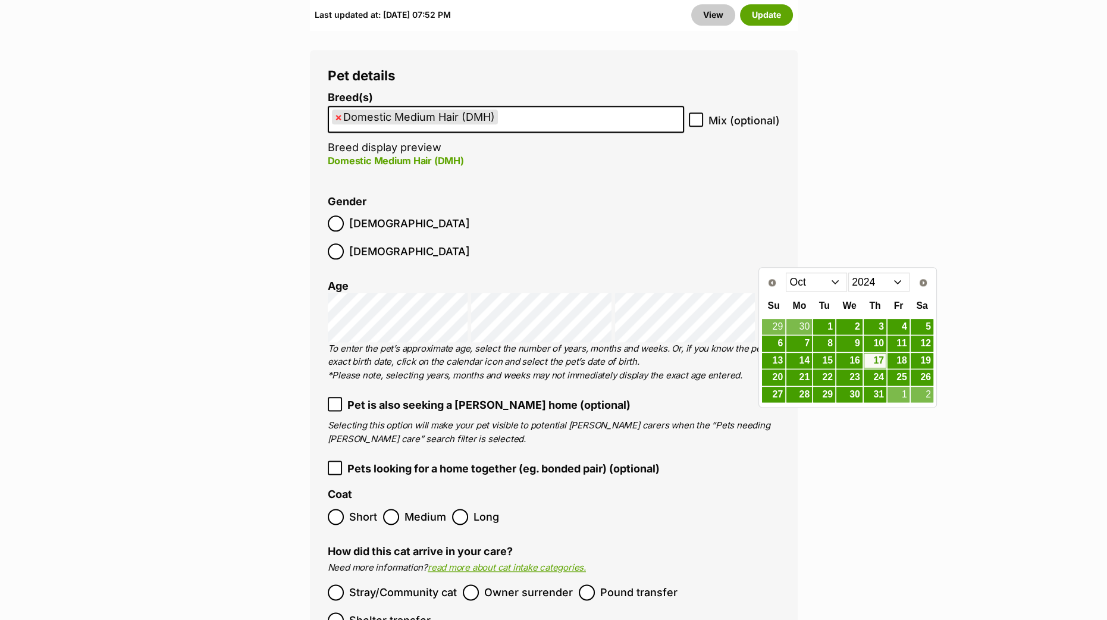
click at [832, 281] on select "Jan Feb Mar Apr May Jun Jul Aug Sep Oct Nov Dec" at bounding box center [815, 281] width 61 height 19
click at [871, 325] on link "1" at bounding box center [874, 326] width 23 height 15
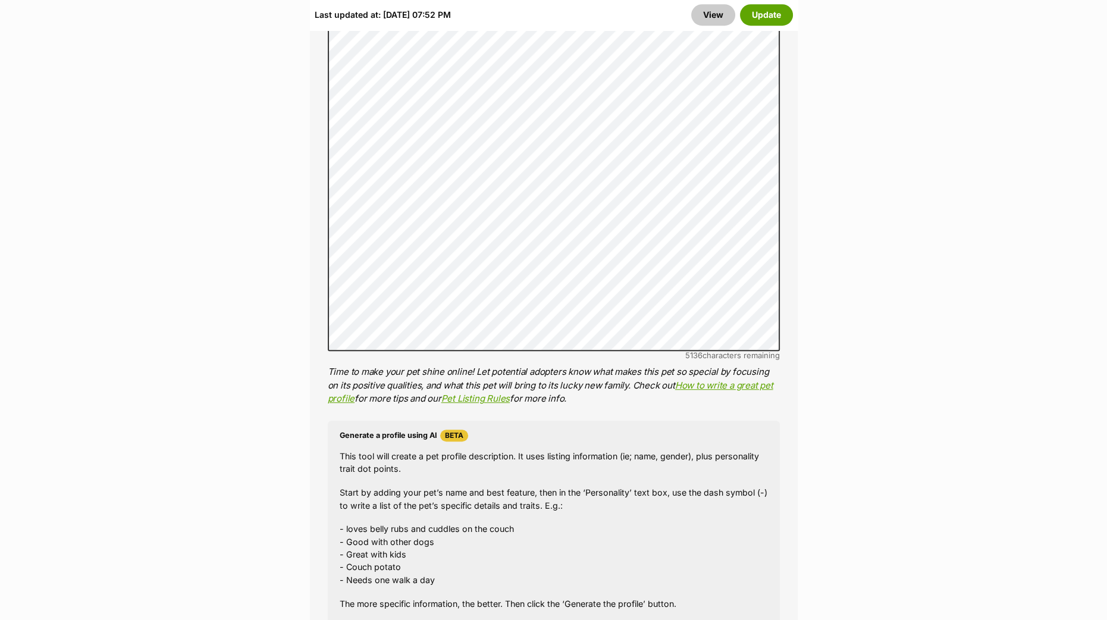
scroll to position [966, 0]
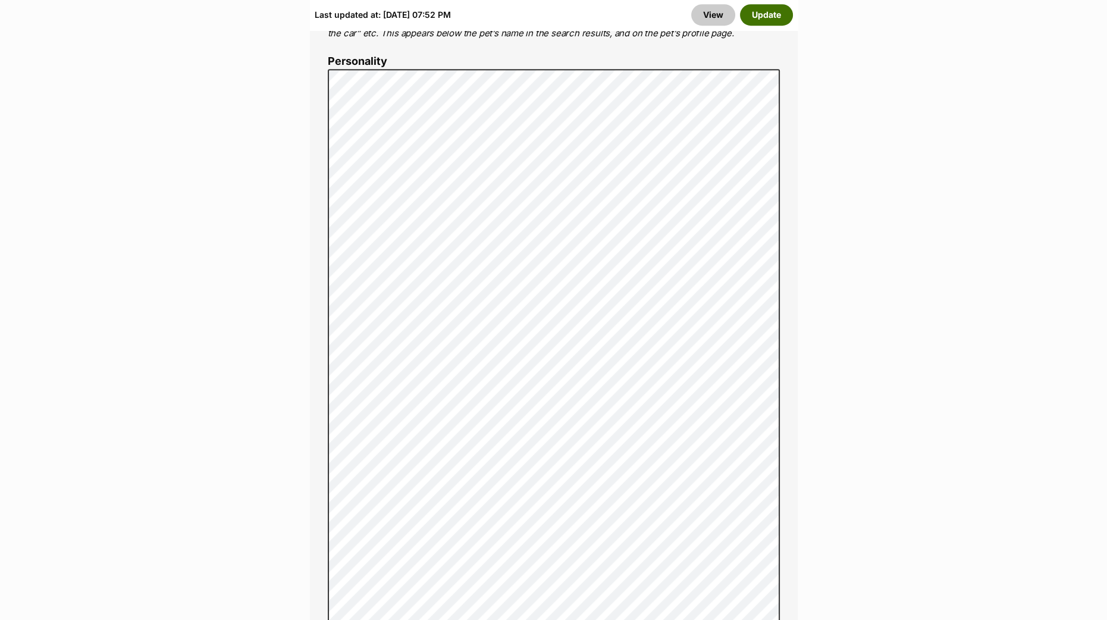
click at [752, 11] on button "Update" at bounding box center [766, 14] width 53 height 21
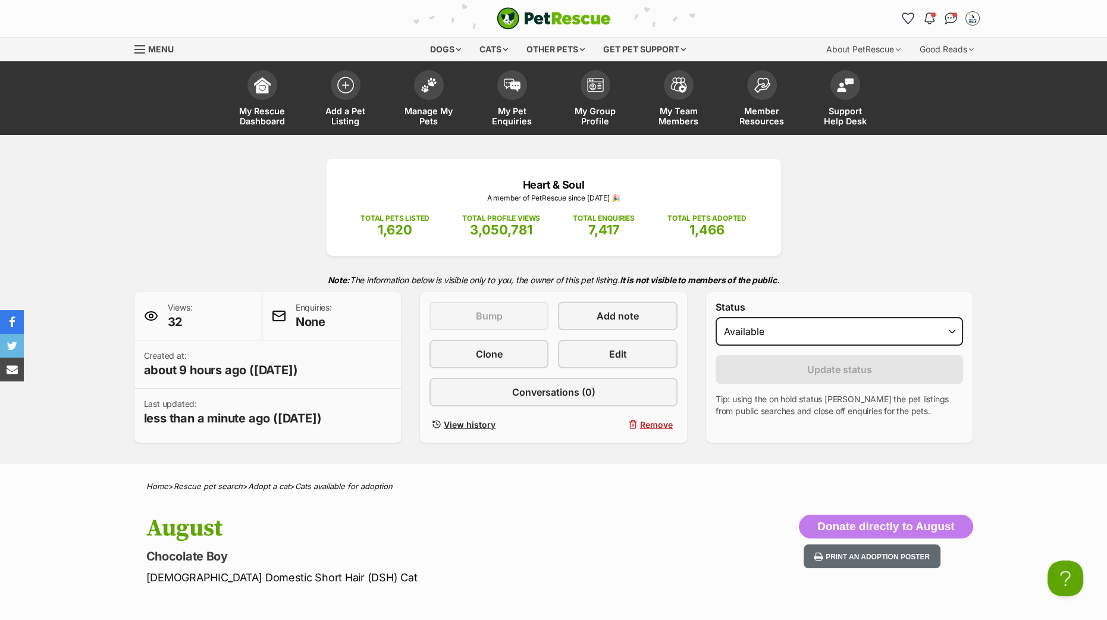
scroll to position [372, 0]
